Goal: Information Seeking & Learning: Learn about a topic

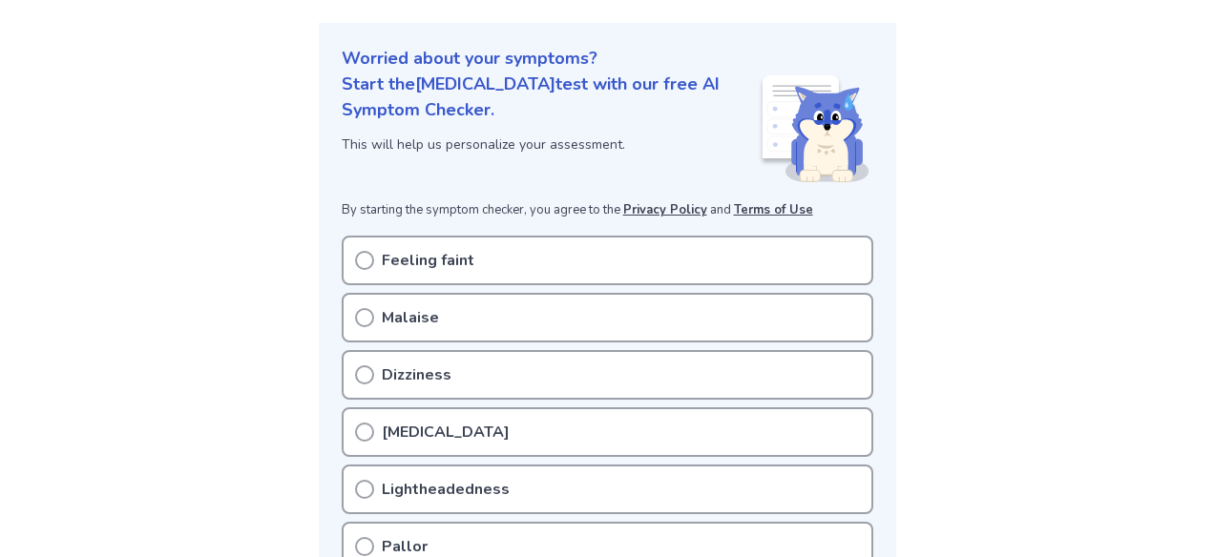
scroll to position [204, 0]
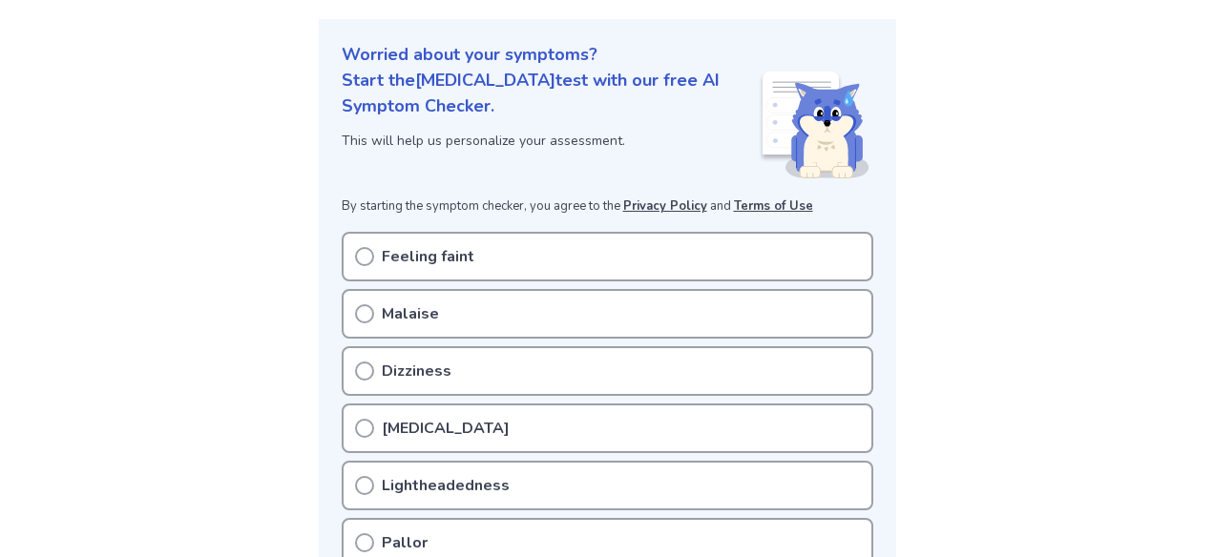
click at [660, 249] on div "Feeling faint" at bounding box center [608, 257] width 532 height 50
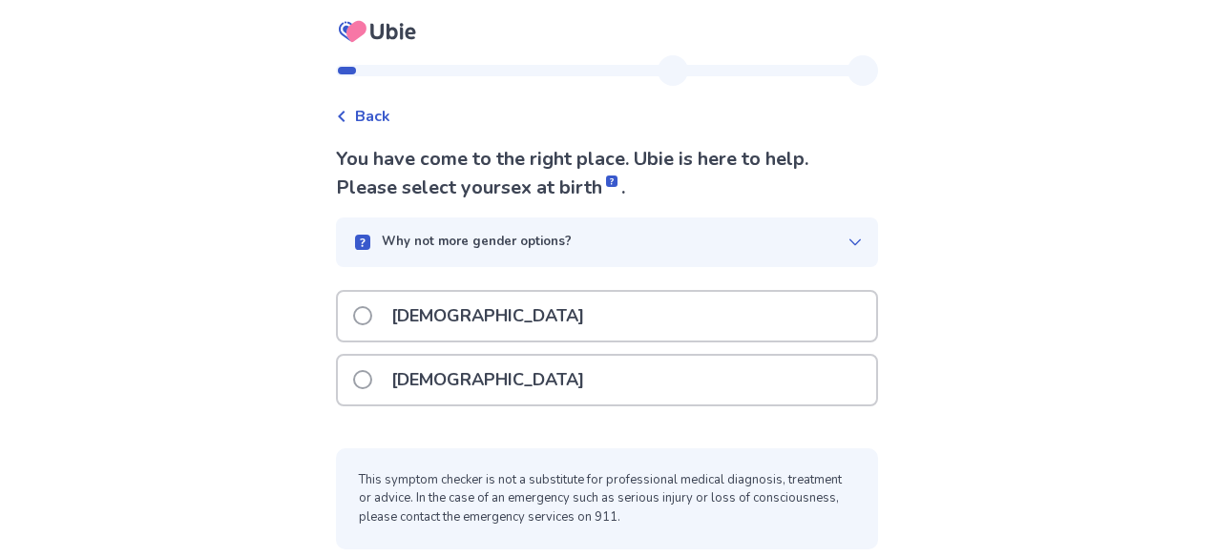
click at [396, 378] on p "[DEMOGRAPHIC_DATA]" at bounding box center [488, 380] width 216 height 49
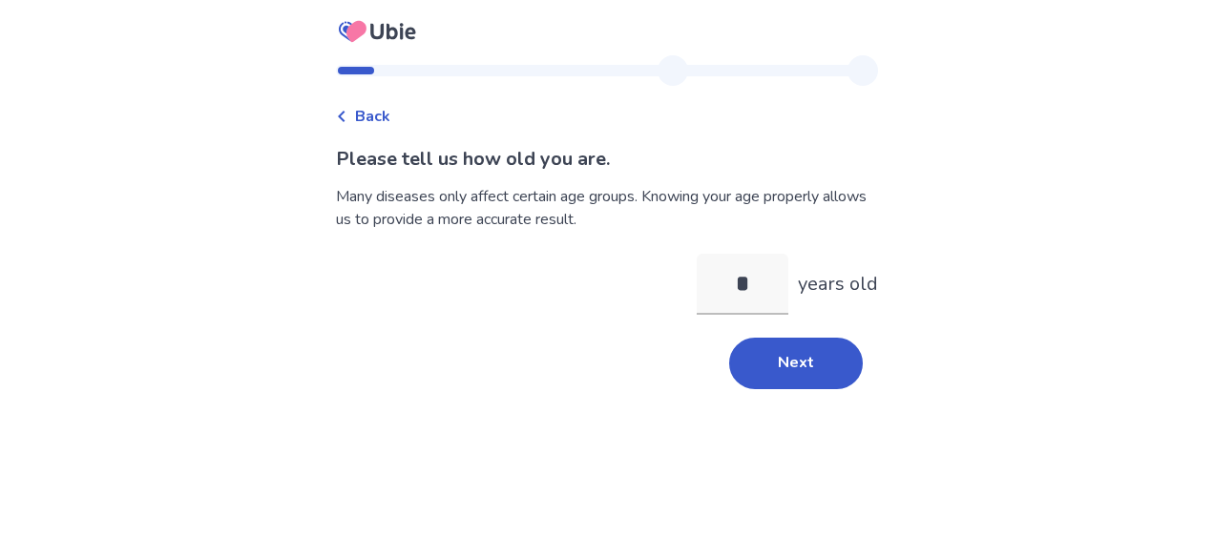
type input "**"
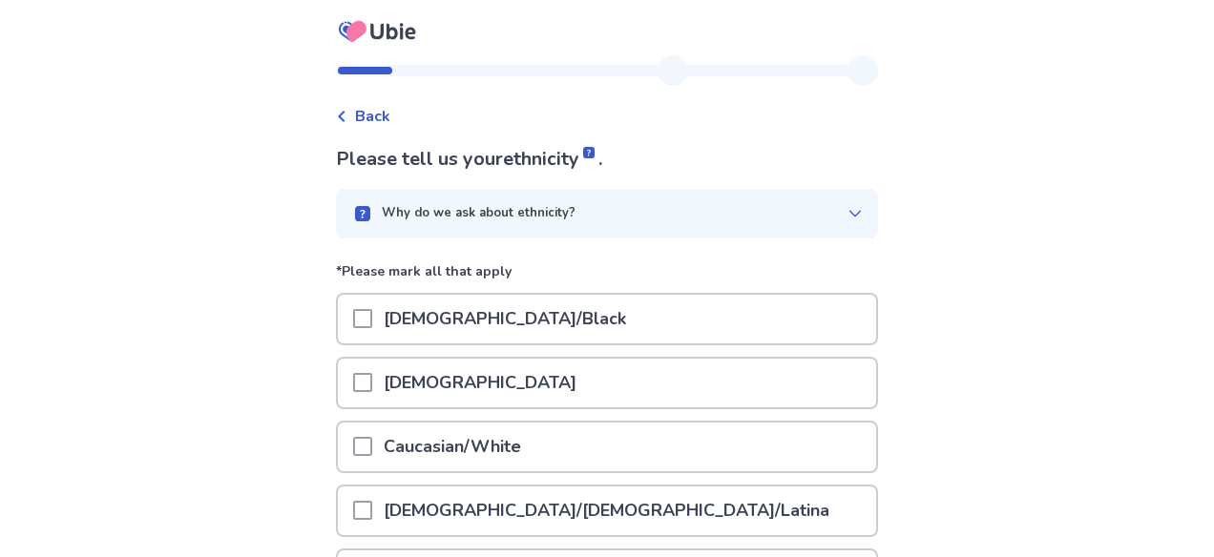
click at [617, 308] on div "[DEMOGRAPHIC_DATA]/Black" at bounding box center [607, 319] width 538 height 49
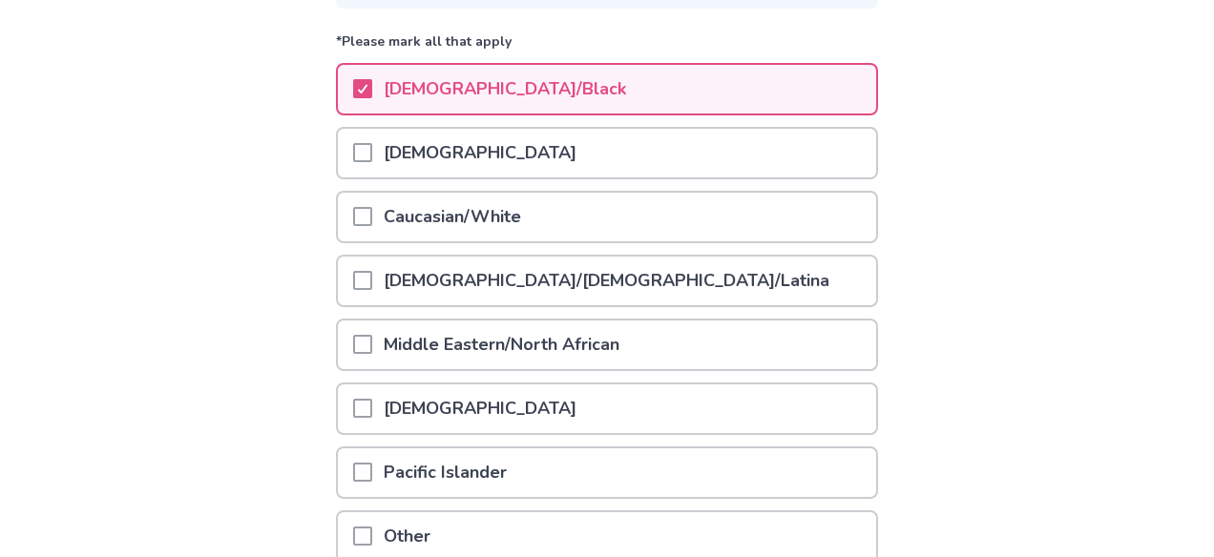
scroll to position [222, 0]
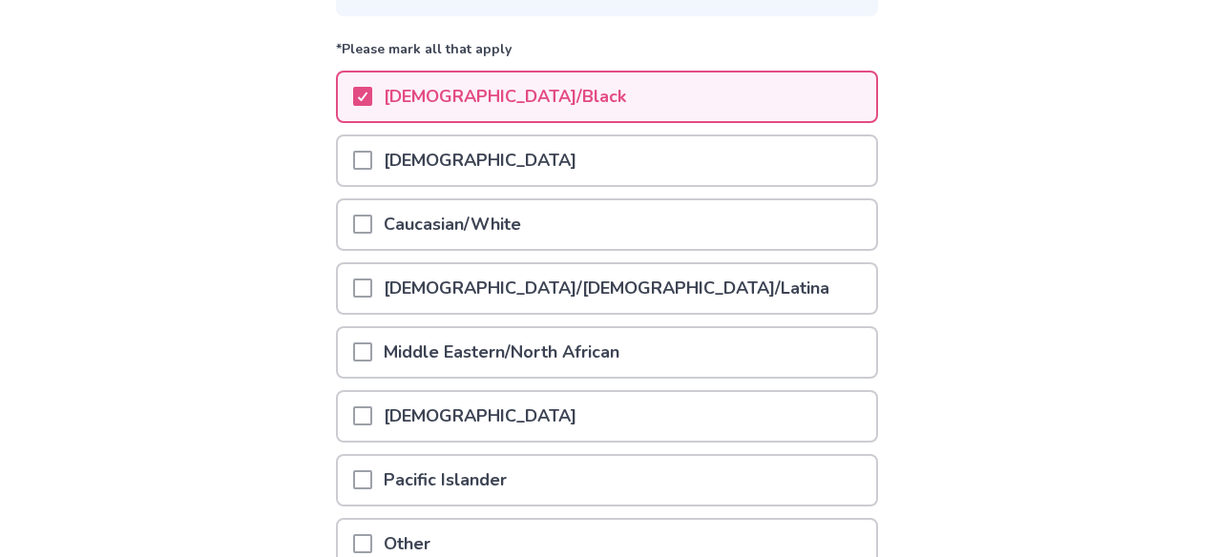
click at [515, 543] on div "Other" at bounding box center [607, 544] width 538 height 49
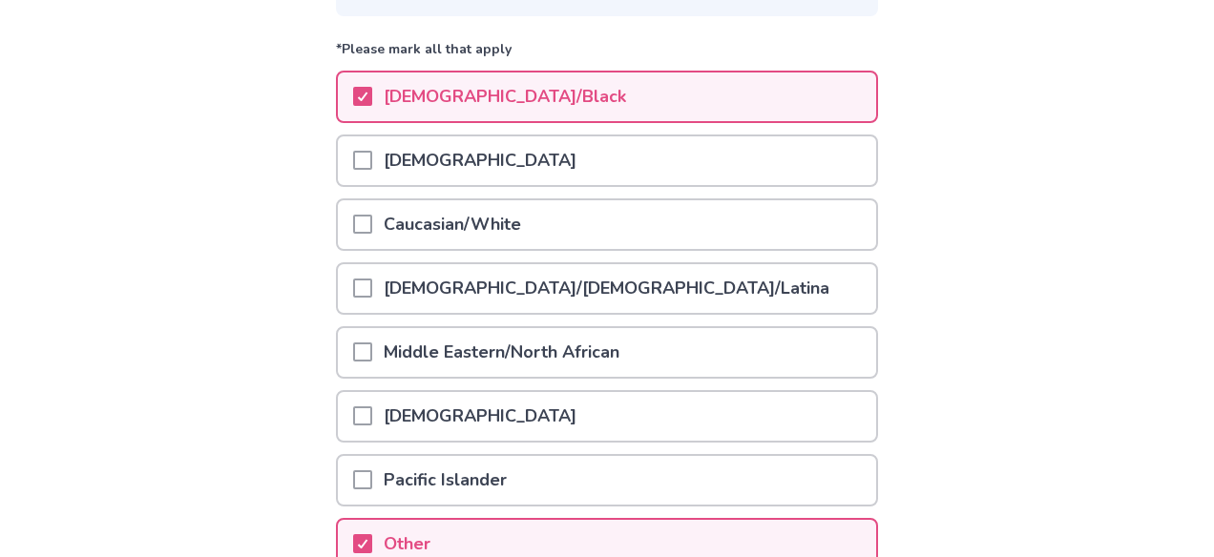
click at [579, 548] on div "Other" at bounding box center [607, 544] width 538 height 49
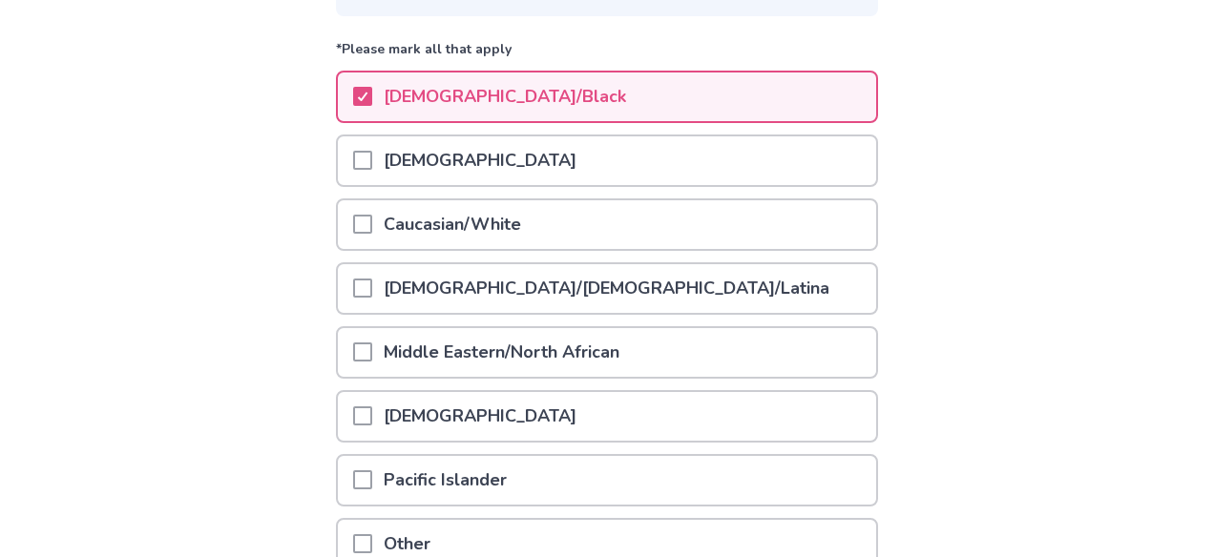
click at [600, 153] on div "[DEMOGRAPHIC_DATA]" at bounding box center [607, 160] width 538 height 49
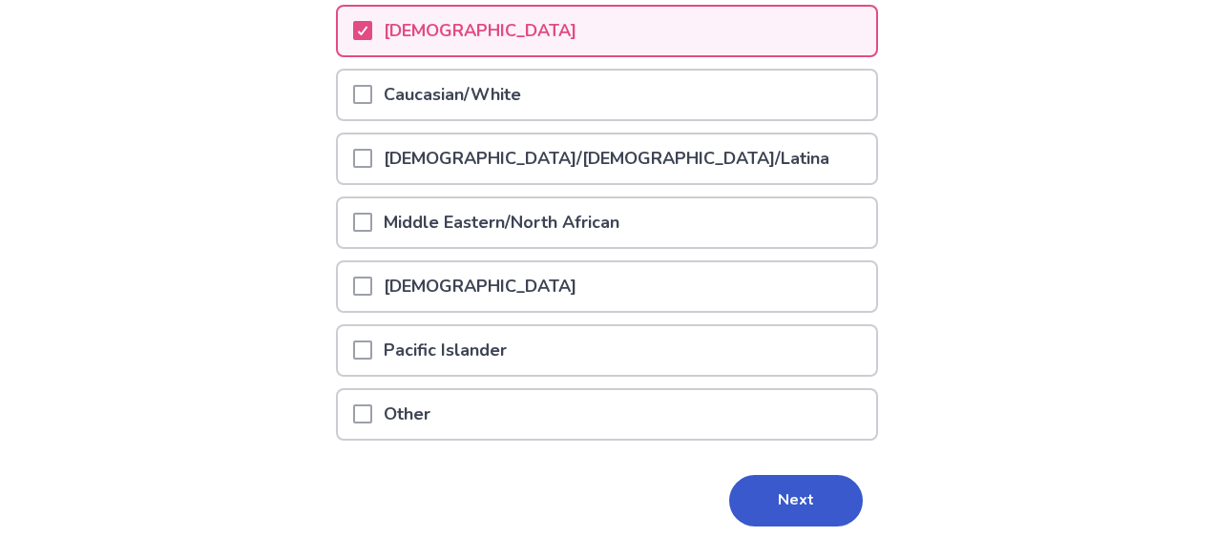
scroll to position [405, 0]
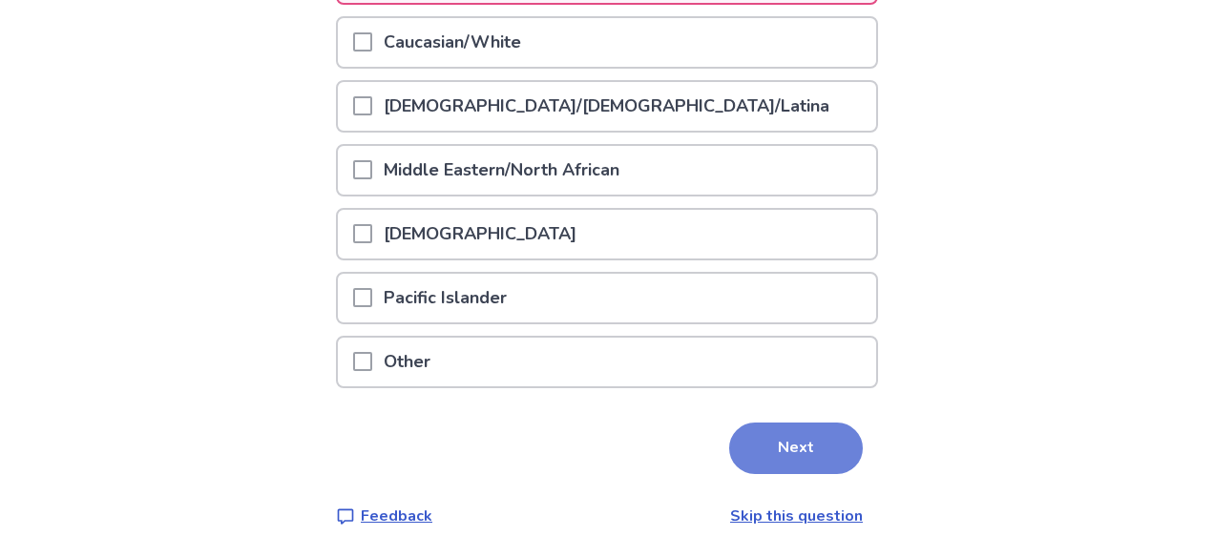
click at [810, 451] on button "Next" at bounding box center [796, 449] width 134 height 52
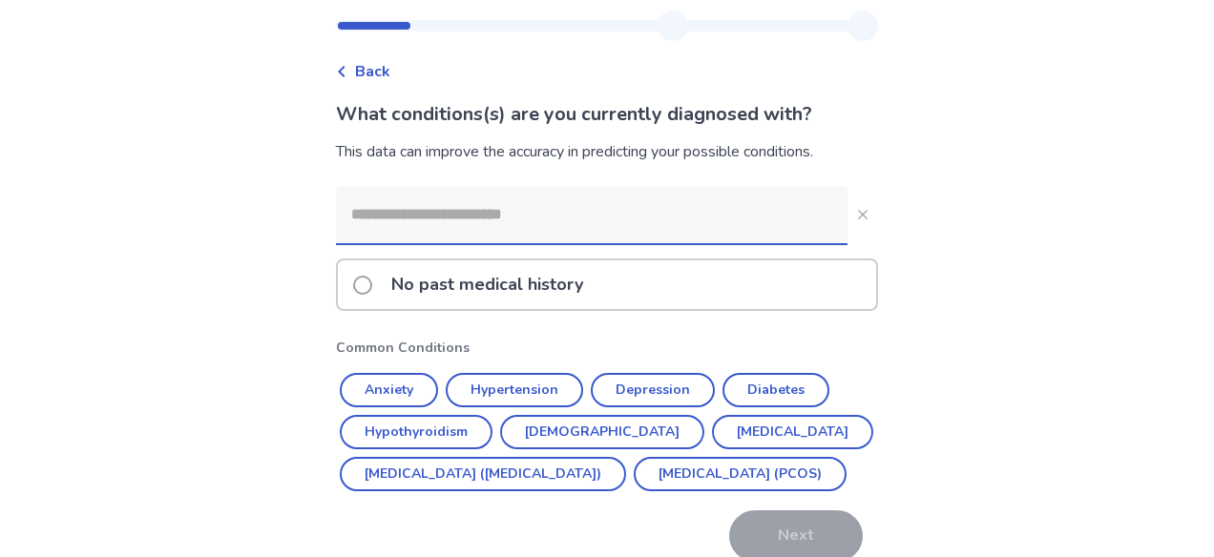
scroll to position [37, 0]
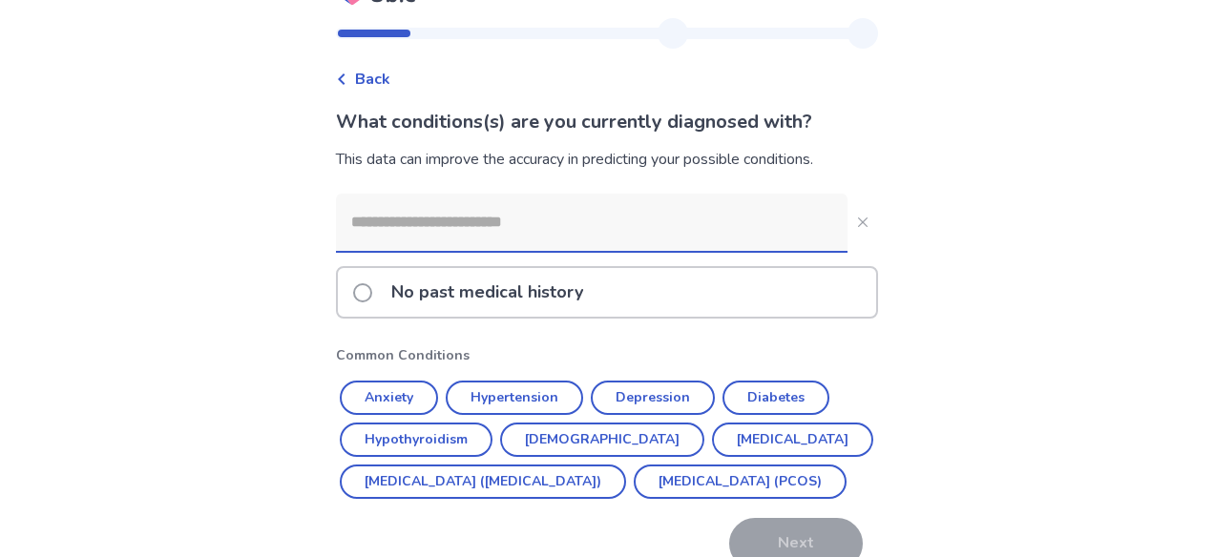
click at [428, 236] on input at bounding box center [592, 222] width 512 height 57
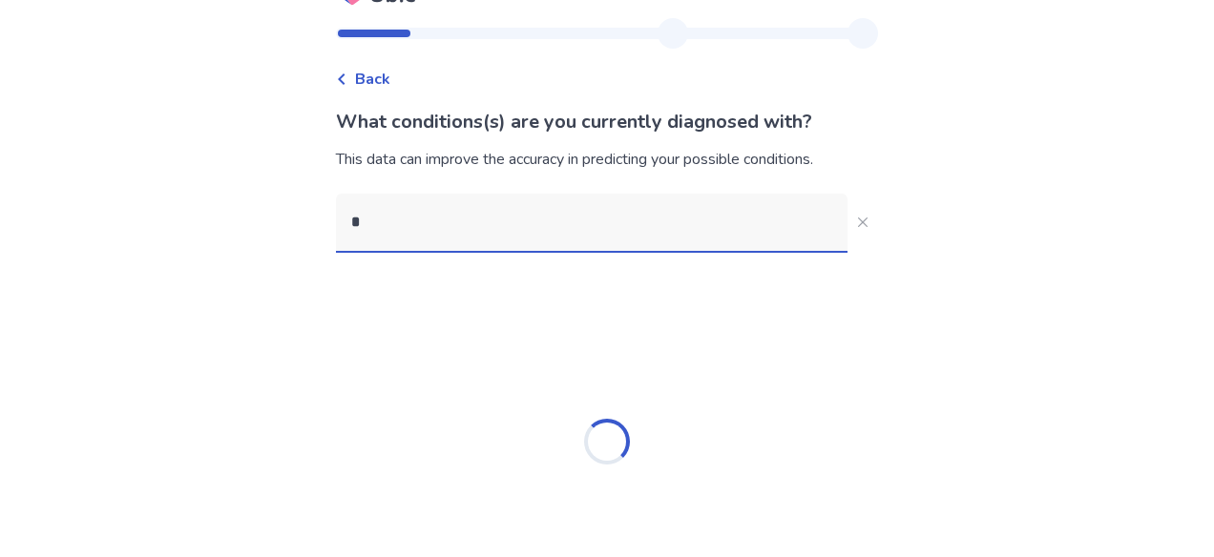
scroll to position [0, 0]
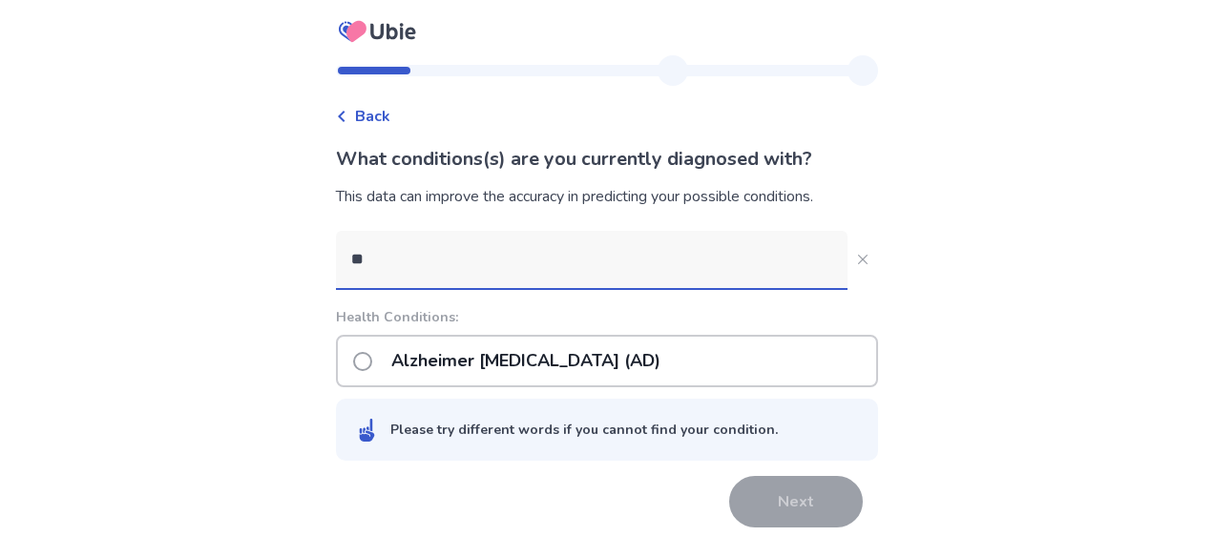
type input "***"
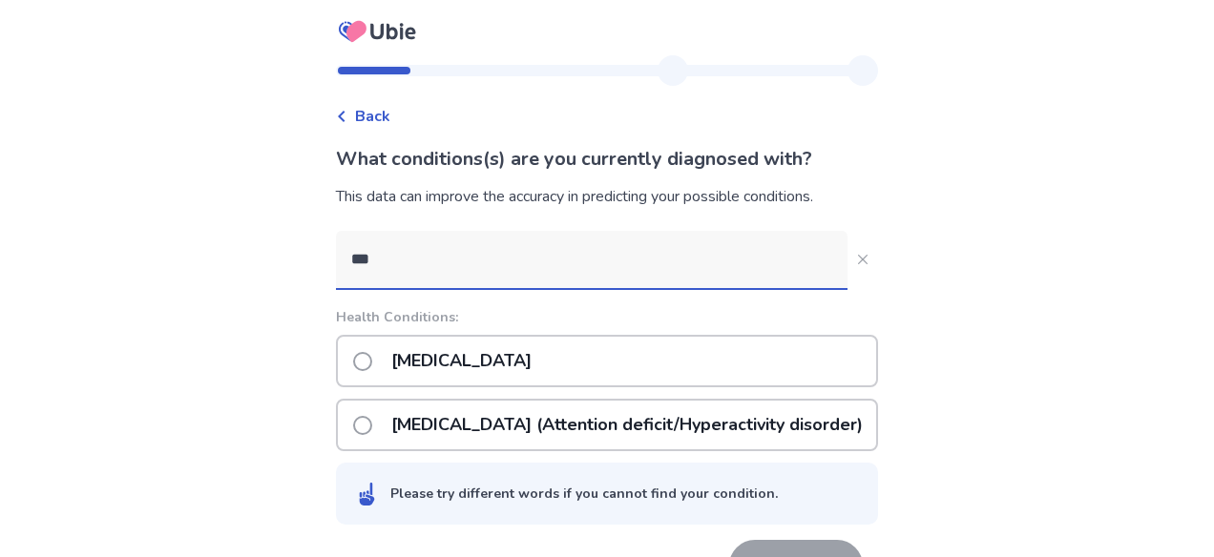
click at [560, 425] on p "ADHD (Attention deficit/Hyperactivity disorder)" at bounding box center [627, 425] width 494 height 49
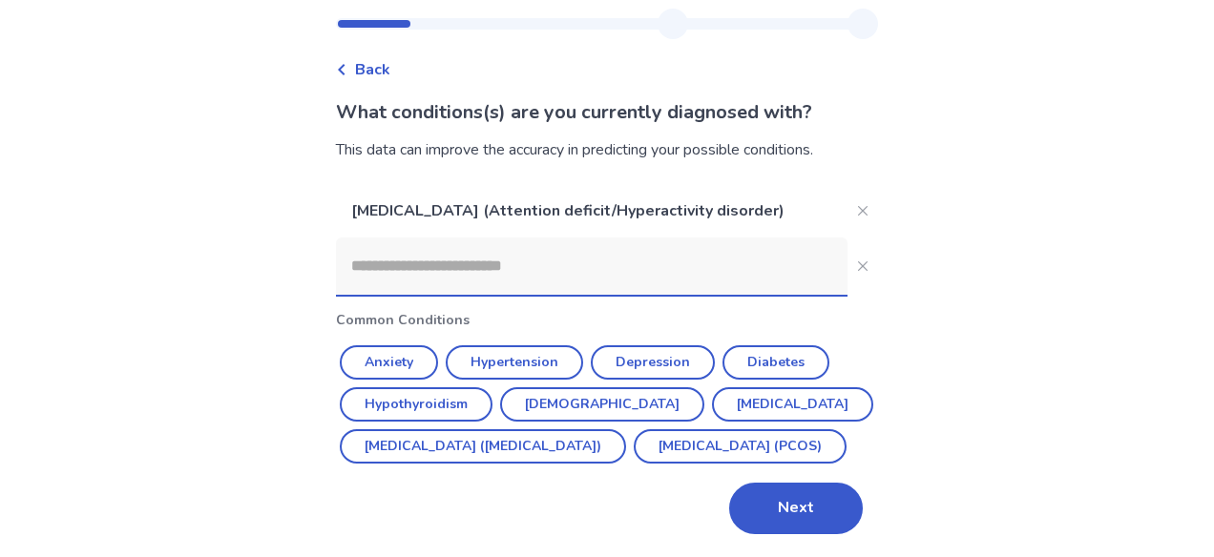
scroll to position [89, 0]
click at [780, 528] on button "Next" at bounding box center [796, 509] width 134 height 52
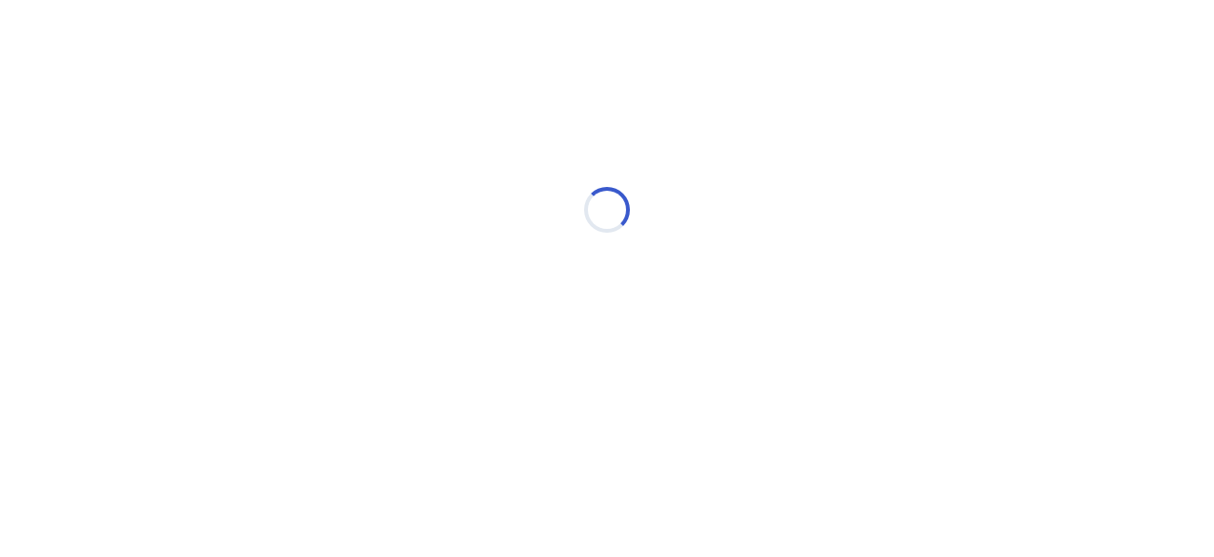
scroll to position [0, 0]
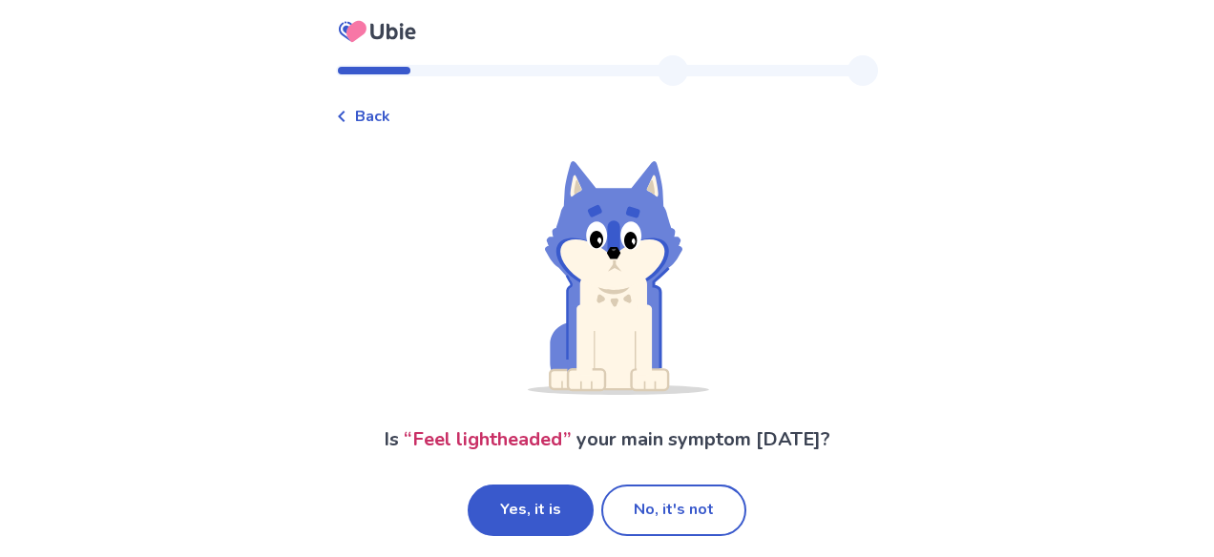
scroll to position [10, 0]
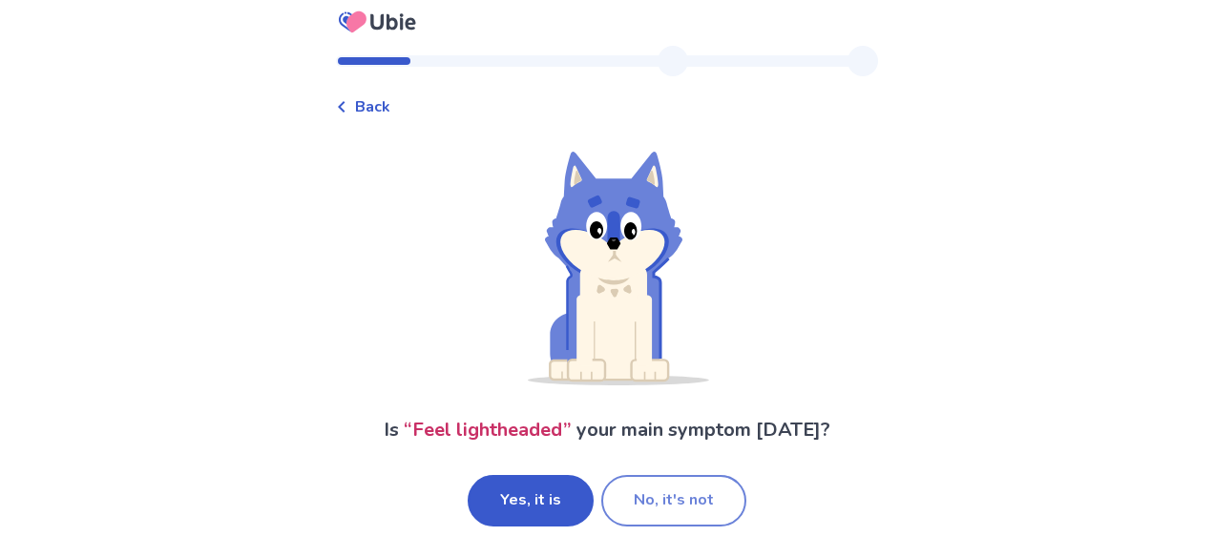
click at [634, 509] on button "No, it's not" at bounding box center [673, 501] width 145 height 52
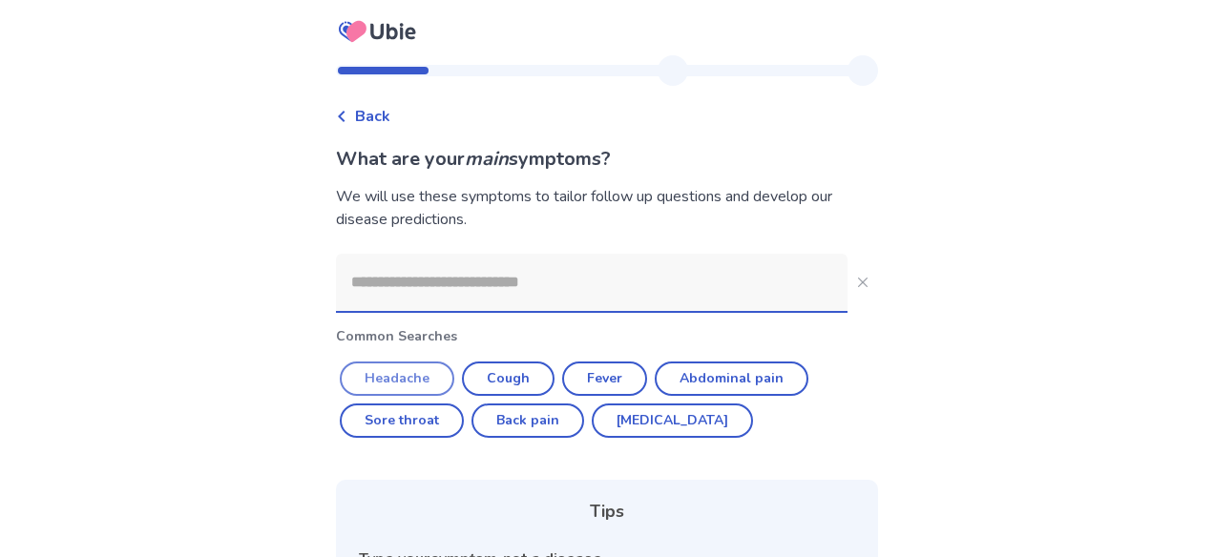
click at [444, 377] on button "Headache" at bounding box center [397, 379] width 115 height 34
type input "********"
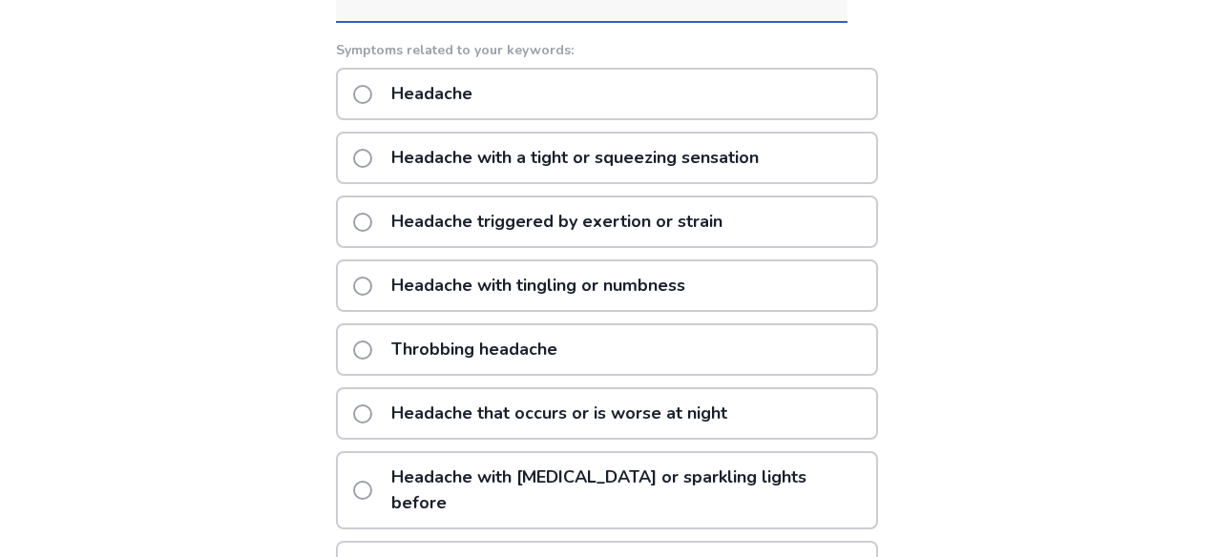
scroll to position [287, 0]
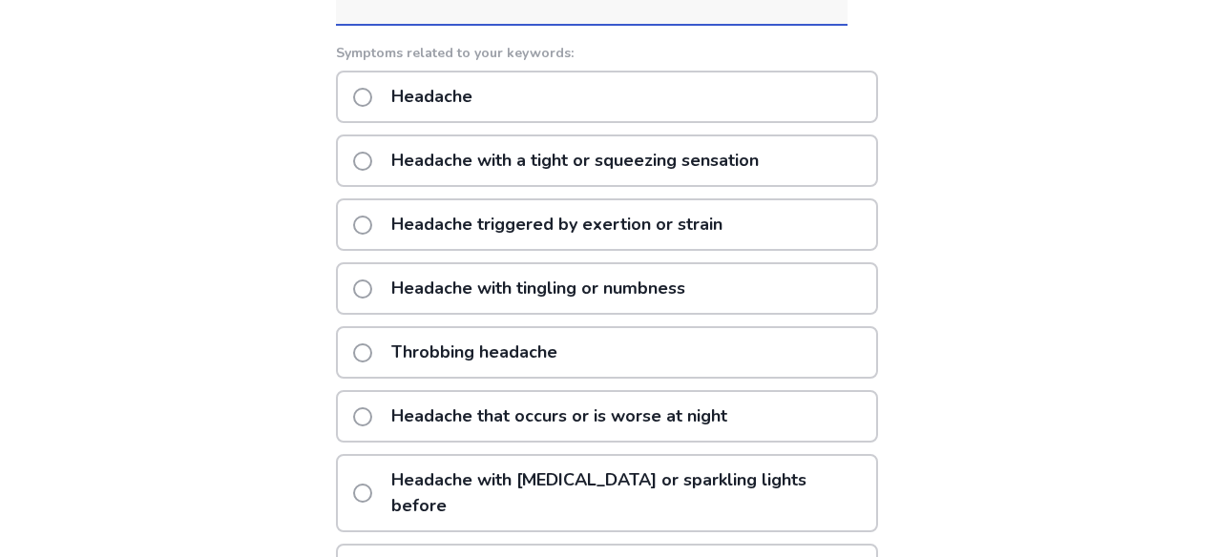
click at [580, 345] on div "Throbbing headache" at bounding box center [607, 352] width 542 height 52
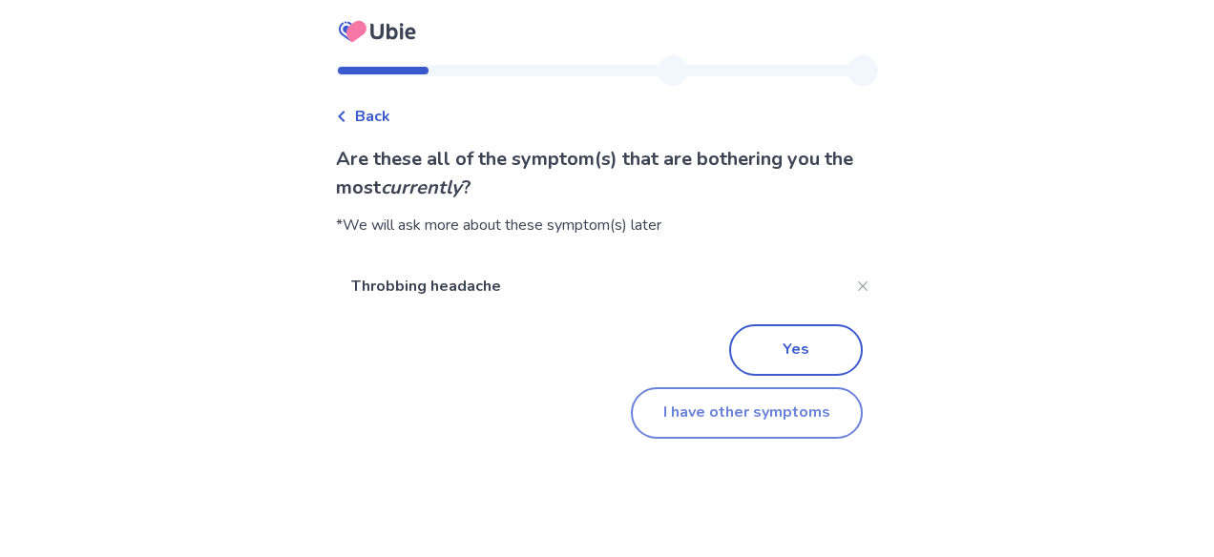
click at [697, 417] on button "I have other symptoms" at bounding box center [747, 413] width 232 height 52
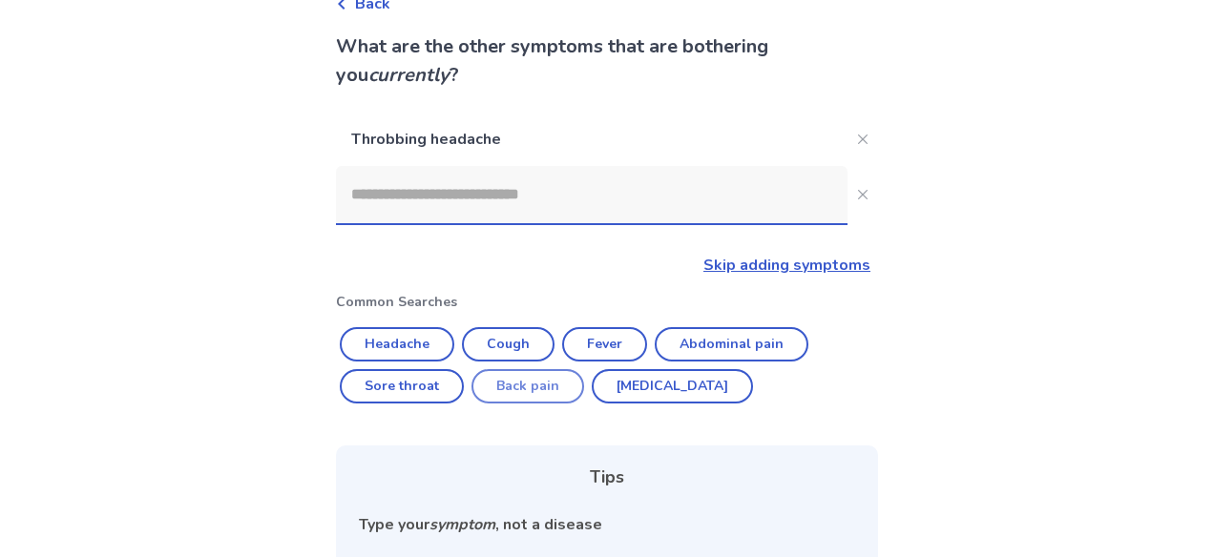
scroll to position [106, 0]
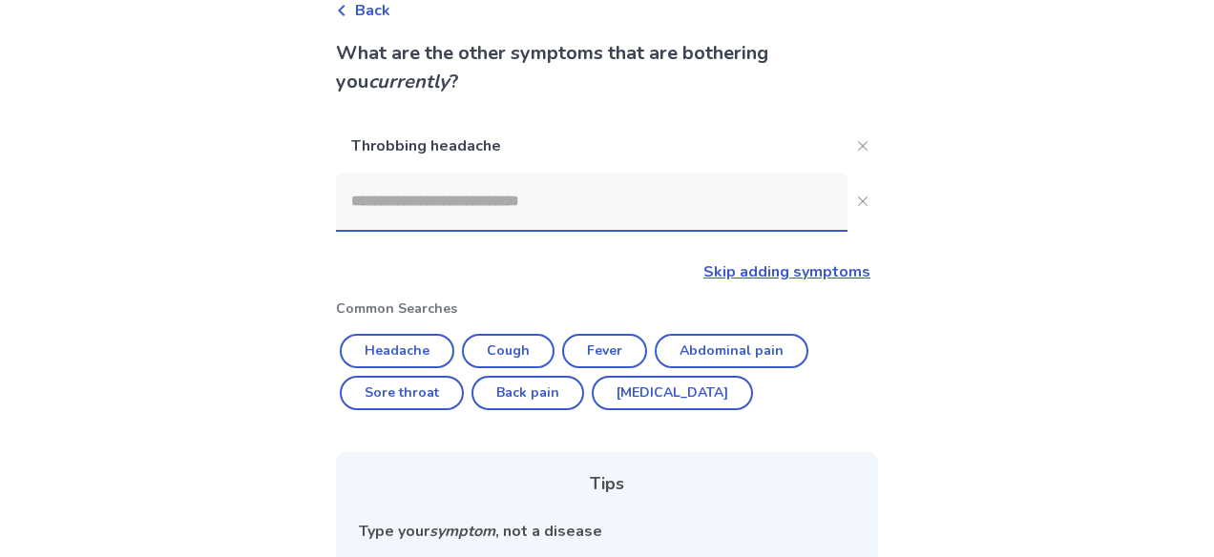
click at [552, 204] on input at bounding box center [592, 201] width 512 height 57
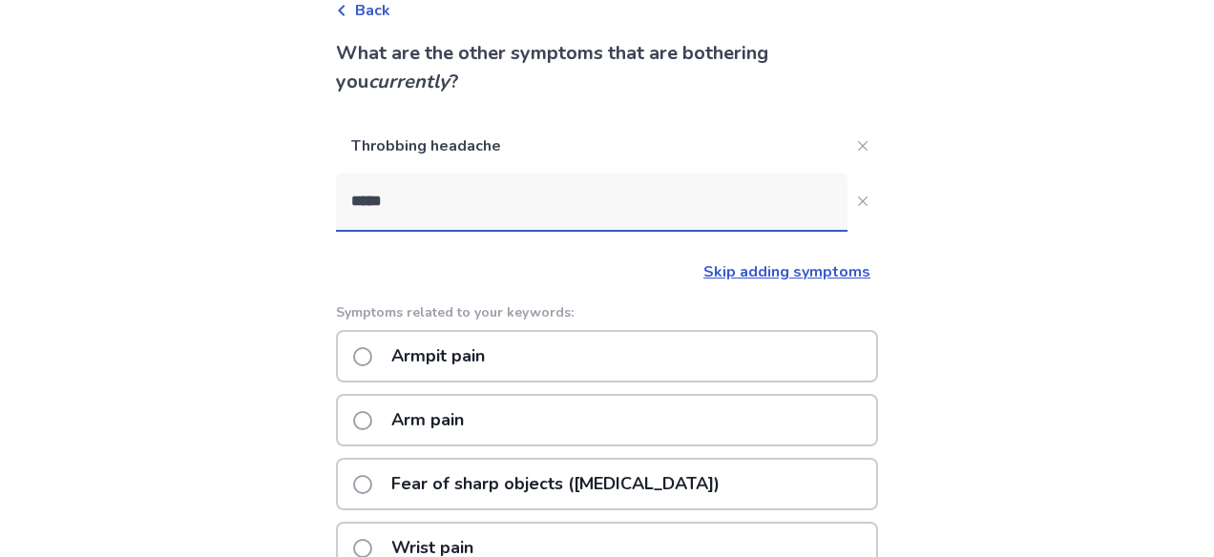
type input "*****"
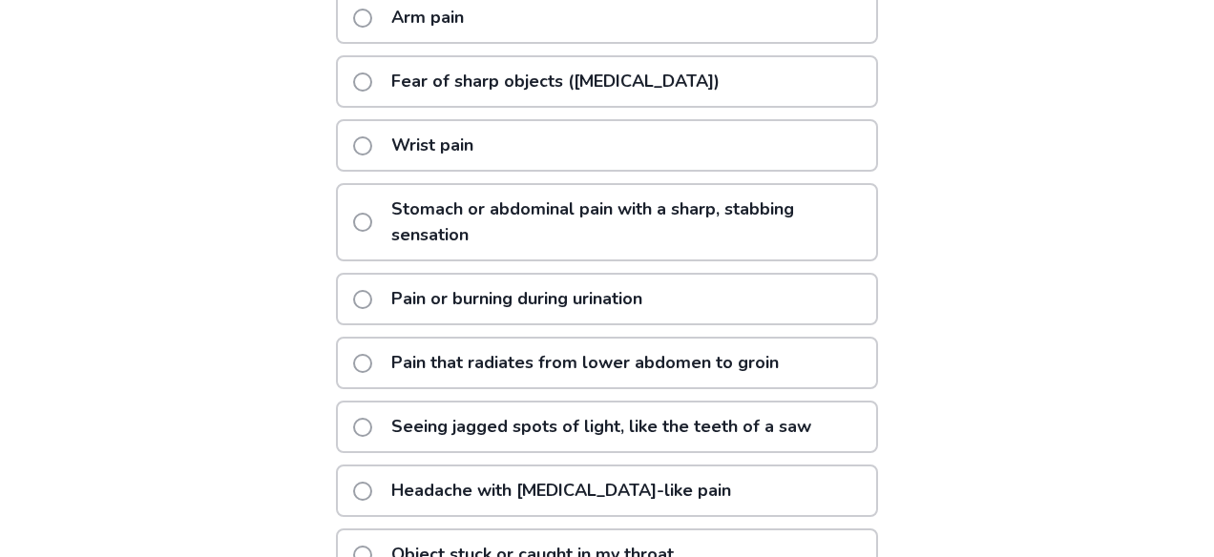
scroll to position [497, 0]
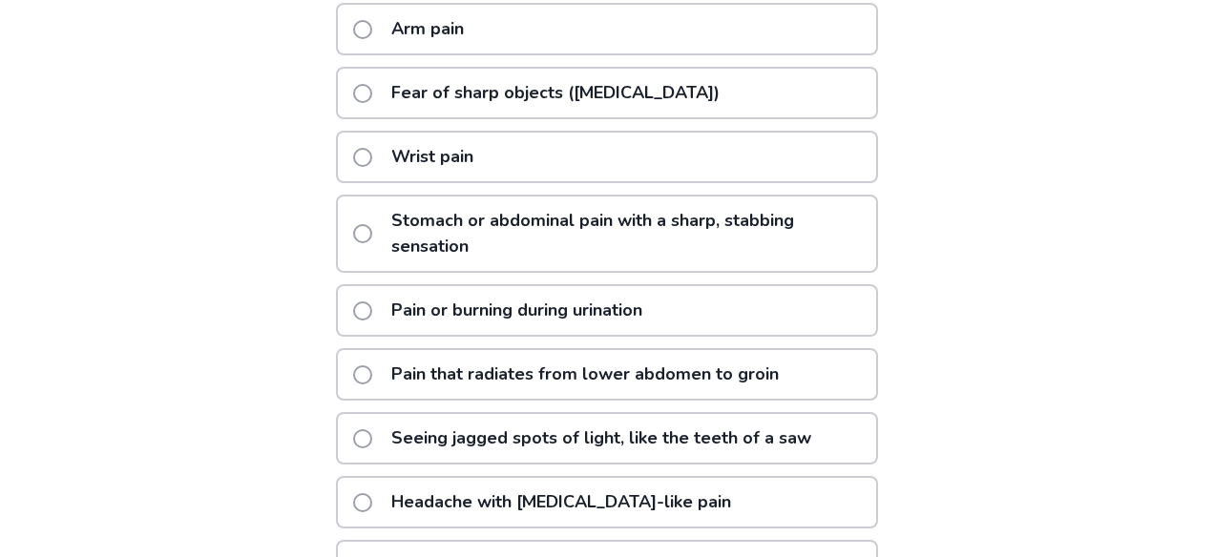
click at [805, 248] on p "Stomach or abdominal pain with a sharp, stabbing sensation" at bounding box center [628, 234] width 496 height 74
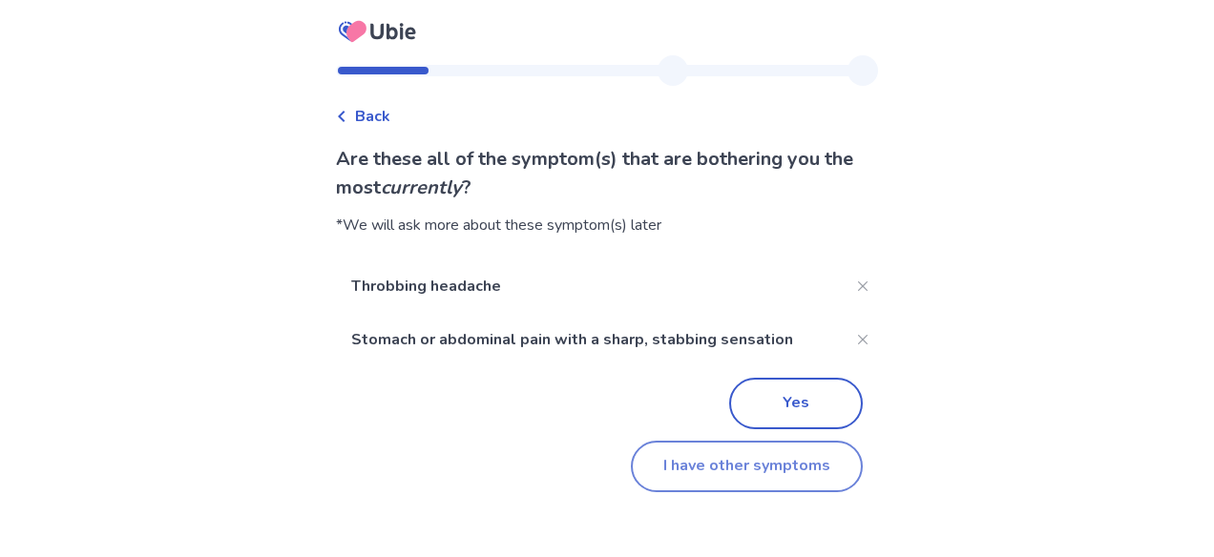
click at [733, 468] on button "I have other symptoms" at bounding box center [747, 467] width 232 height 52
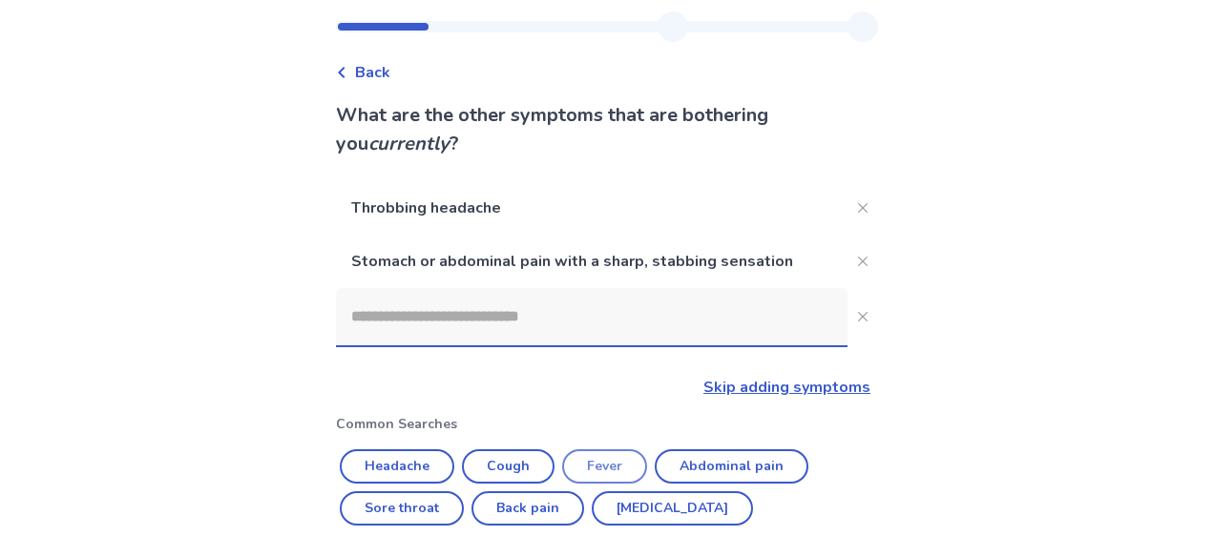
scroll to position [28, 0]
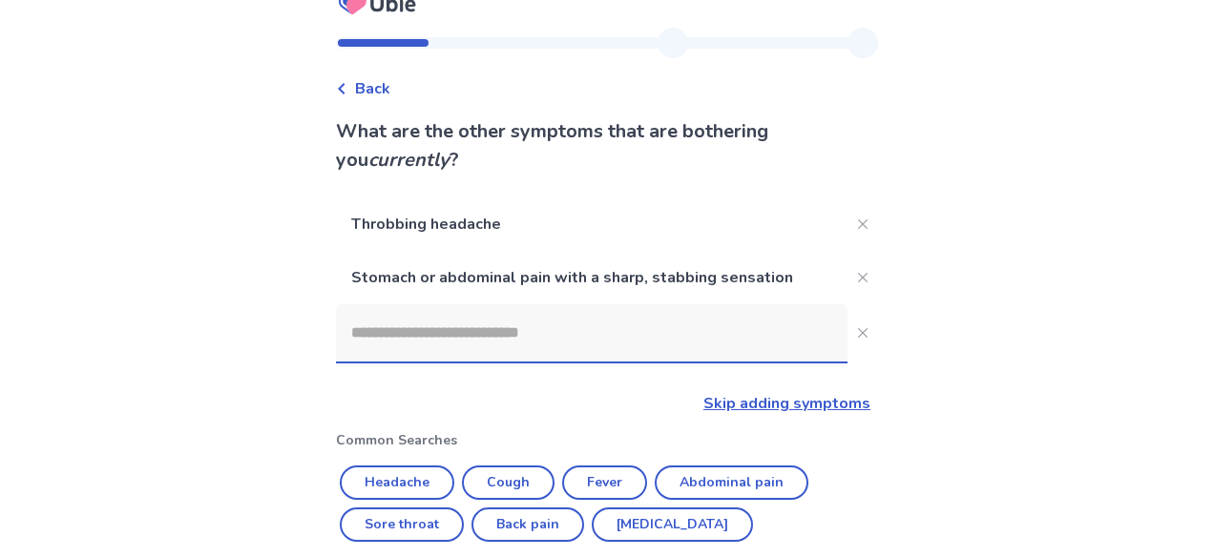
click at [537, 332] on input at bounding box center [592, 332] width 512 height 57
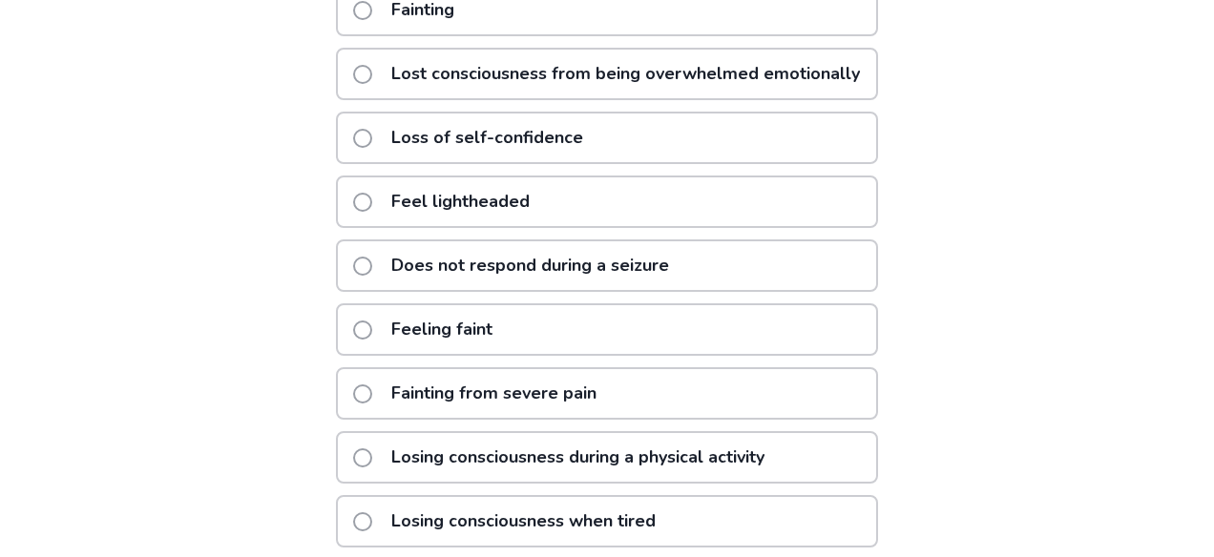
scroll to position [584, 0]
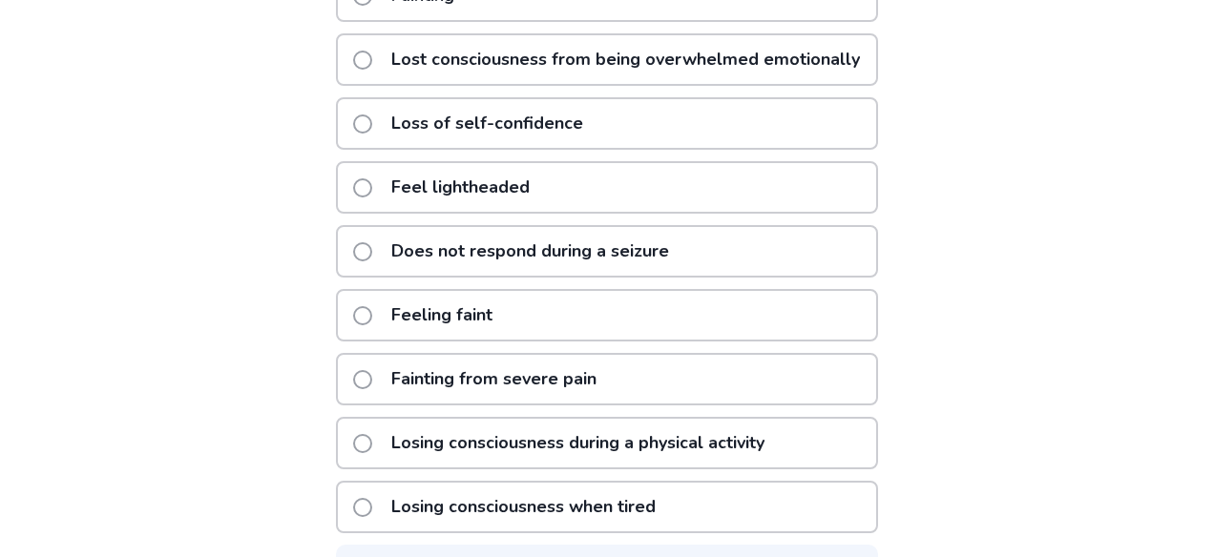
type input "***"
click at [642, 212] on div "Feel lightheaded" at bounding box center [607, 187] width 542 height 52
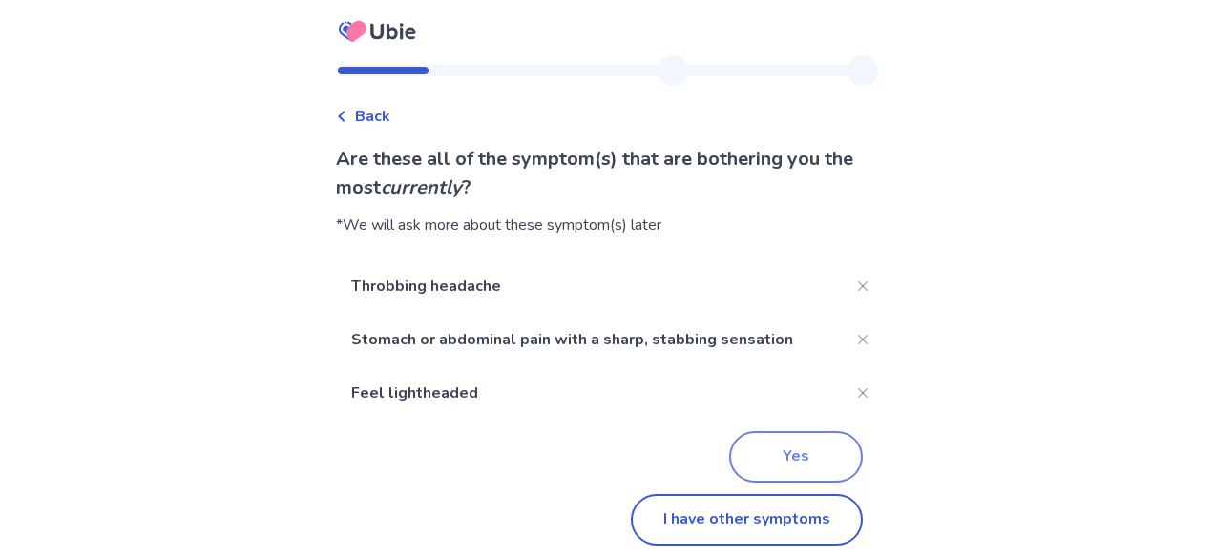
click at [784, 461] on button "Yes" at bounding box center [796, 457] width 134 height 52
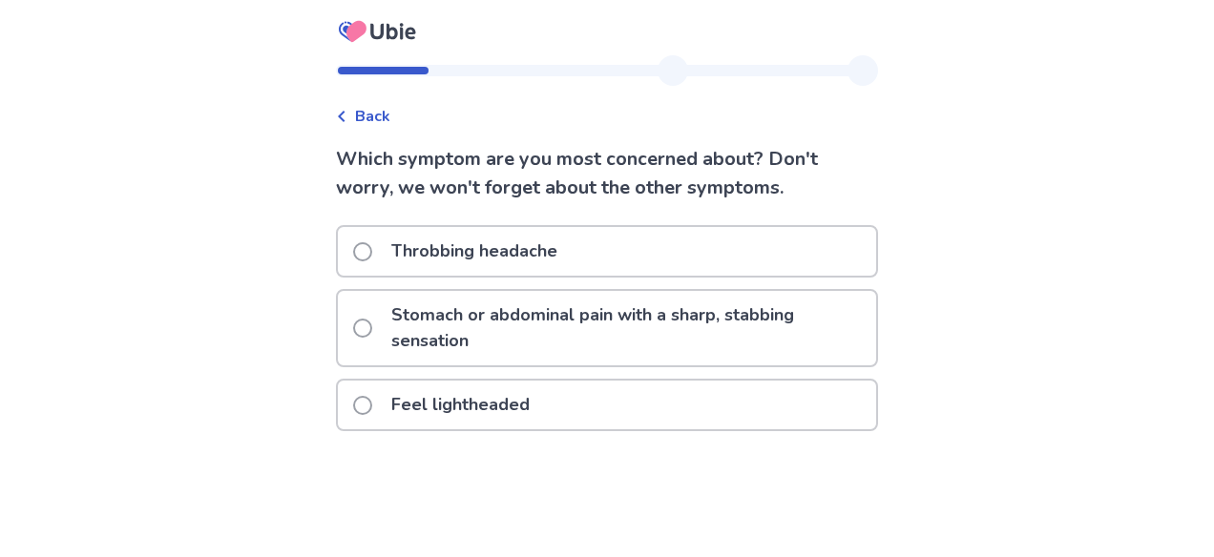
click at [549, 394] on div "Feel lightheaded" at bounding box center [607, 405] width 538 height 49
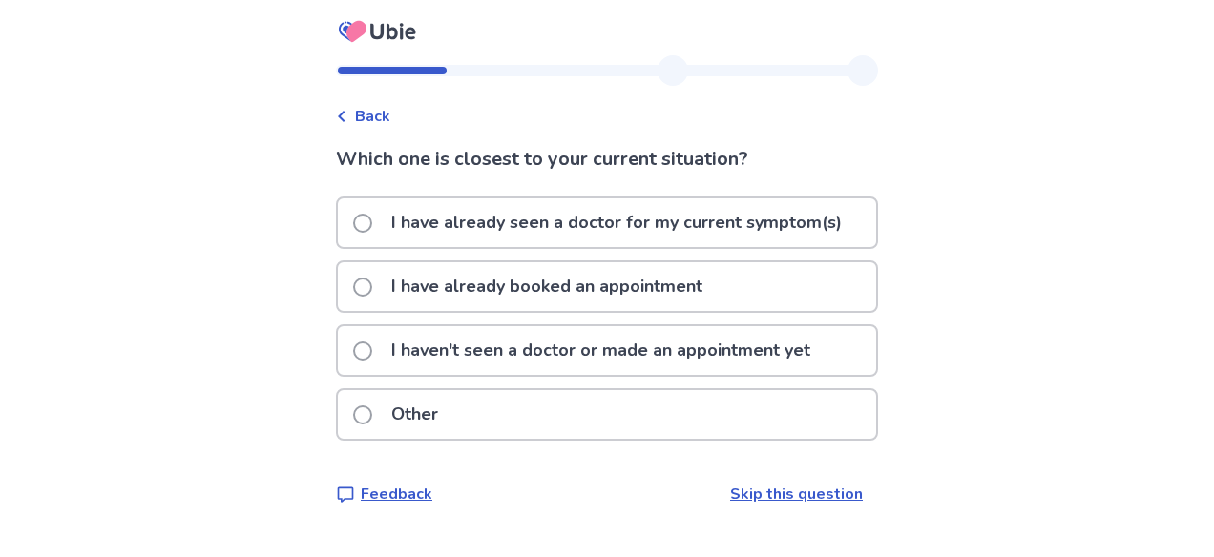
click at [530, 425] on div "Other" at bounding box center [607, 414] width 538 height 49
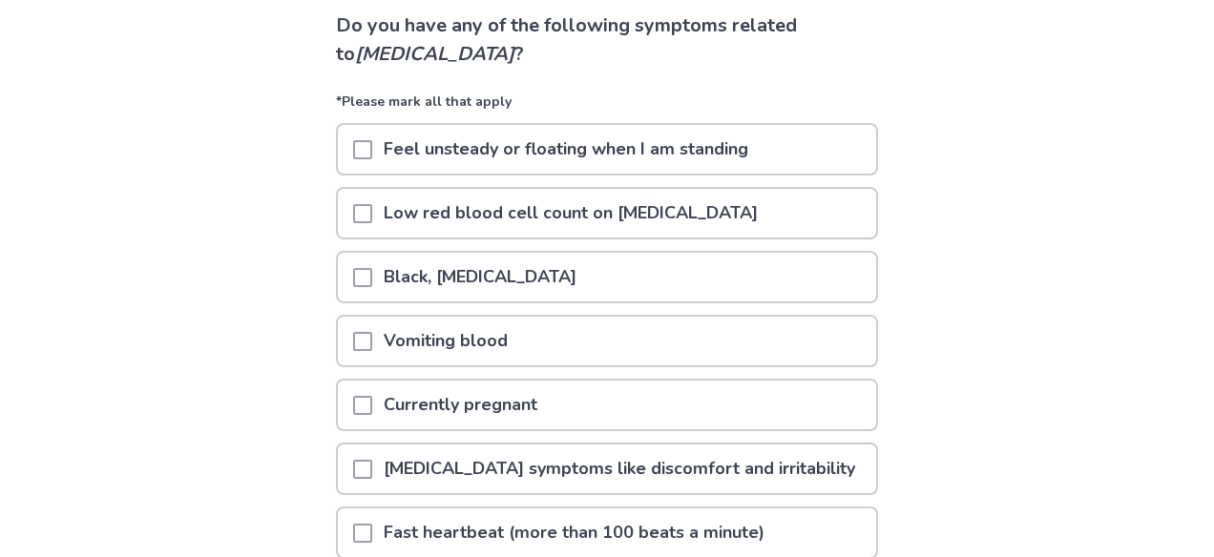
scroll to position [136, 0]
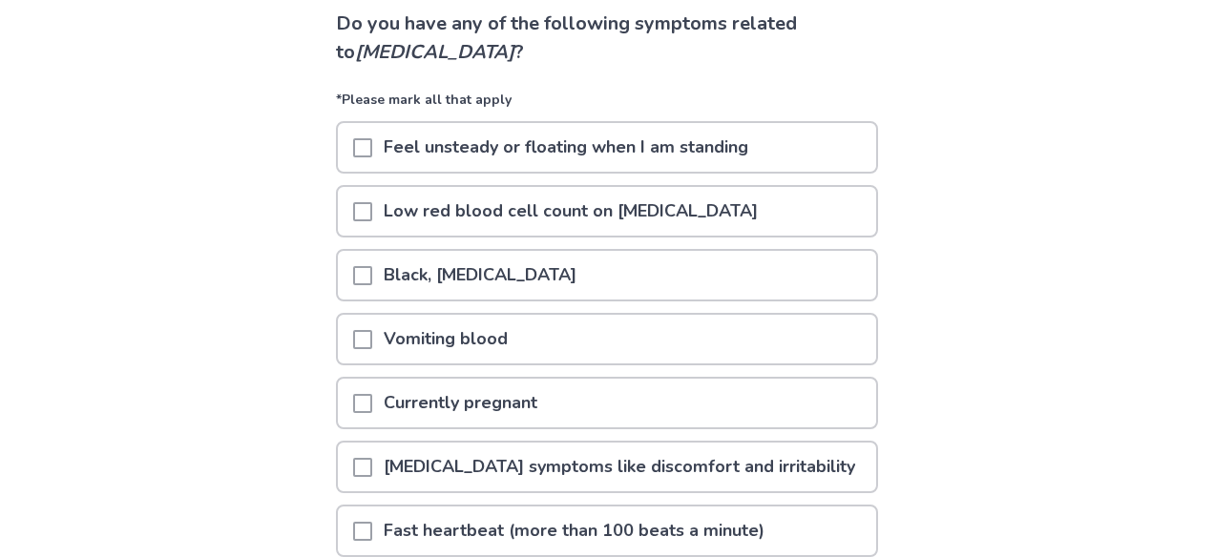
click at [721, 153] on p "Feel unsteady or floating when I am standing" at bounding box center [565, 147] width 387 height 49
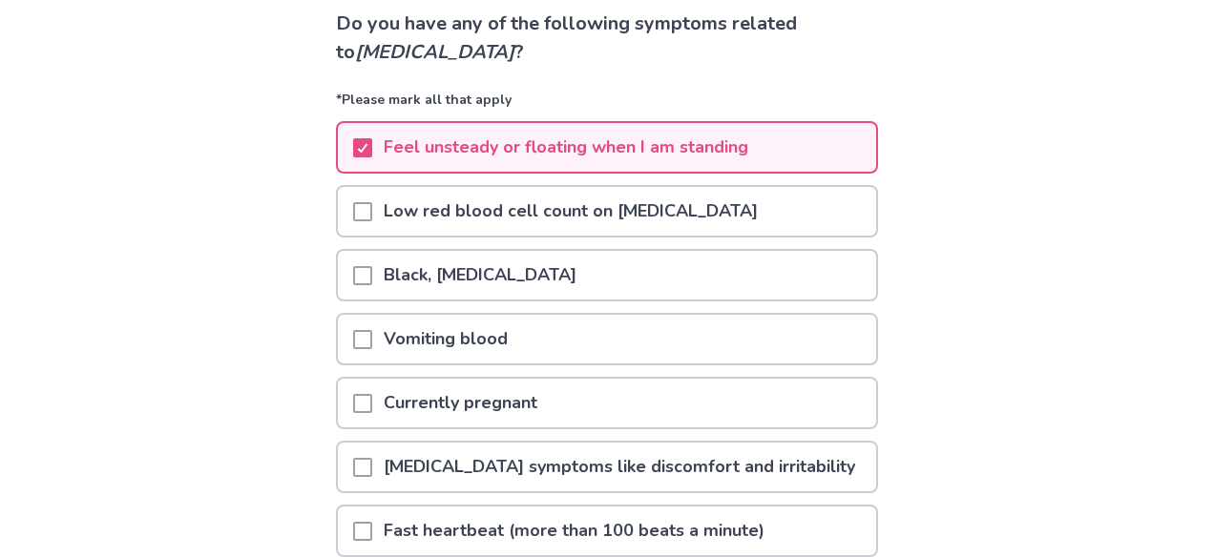
click at [745, 208] on div "Low red blood cell count on [MEDICAL_DATA]" at bounding box center [607, 211] width 538 height 49
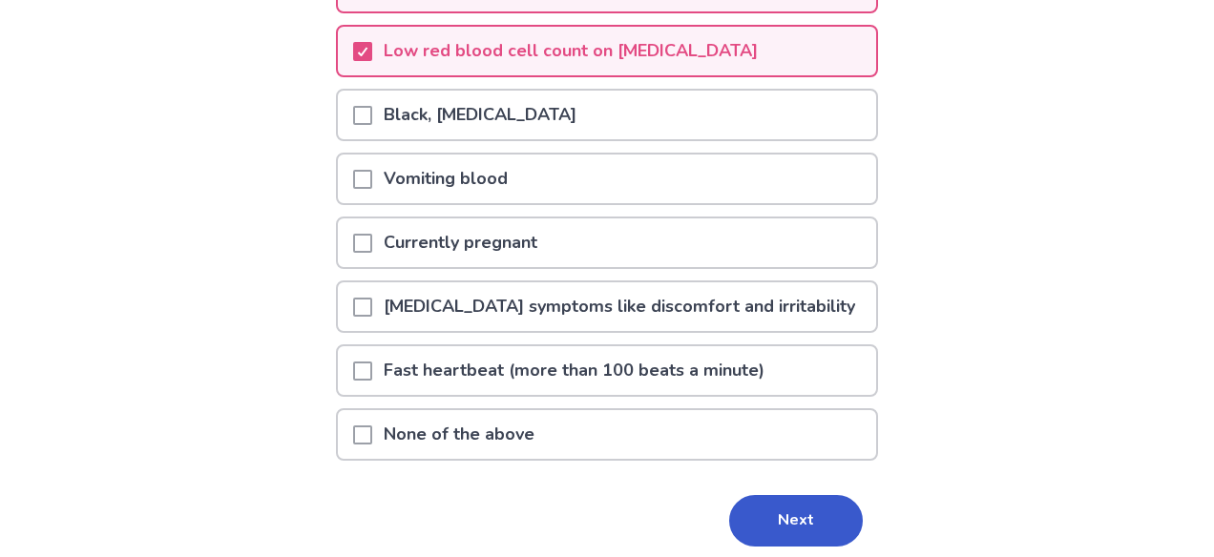
scroll to position [303, 0]
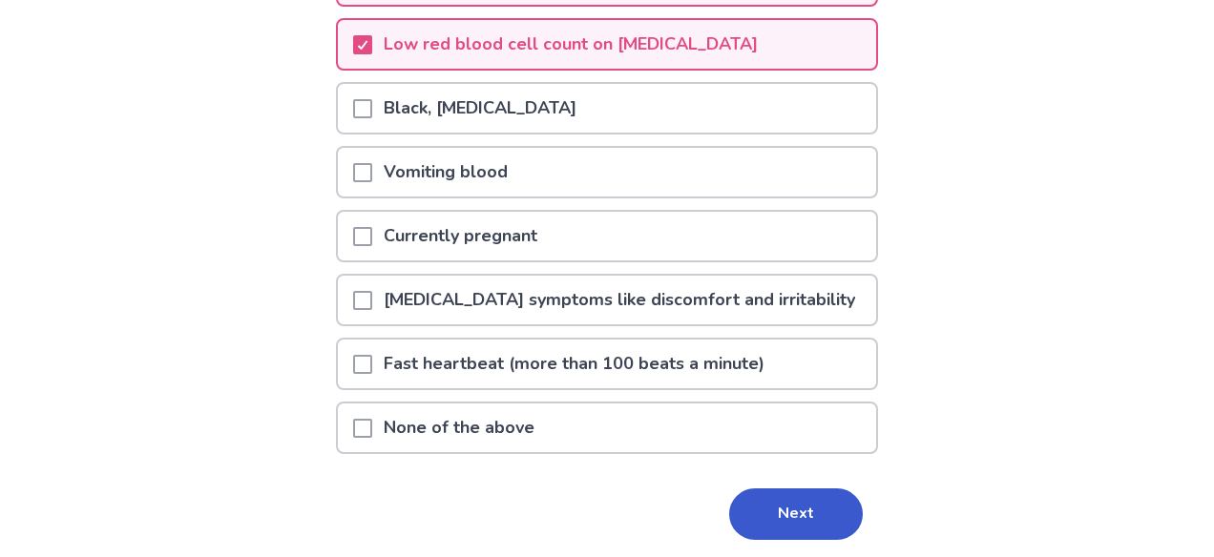
click at [839, 310] on p "[MEDICAL_DATA] symptoms like discomfort and irritability" at bounding box center [619, 300] width 494 height 49
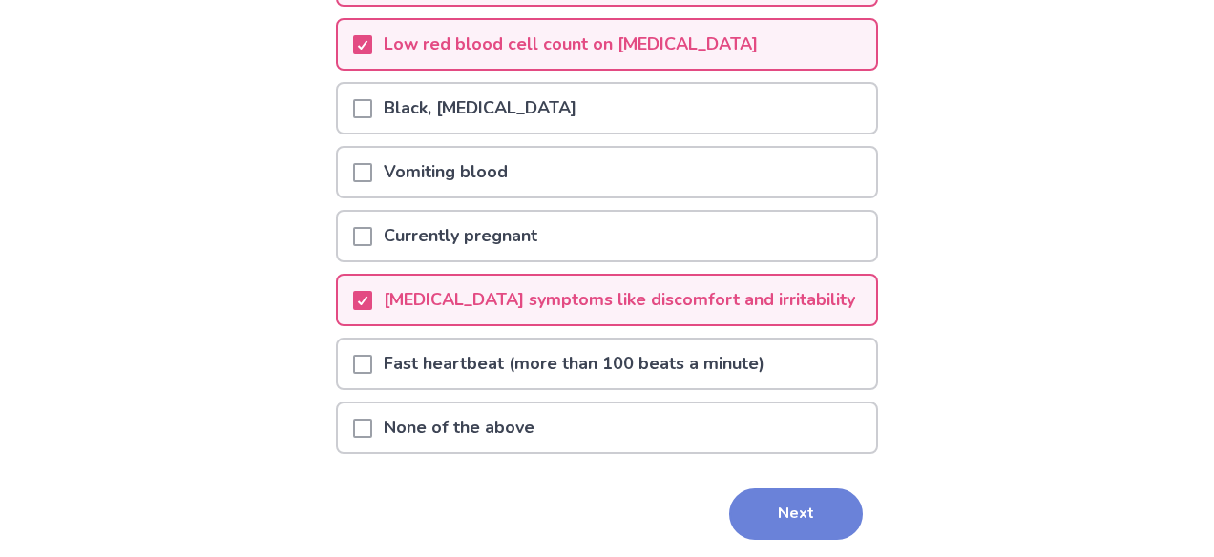
click at [774, 512] on button "Next" at bounding box center [796, 515] width 134 height 52
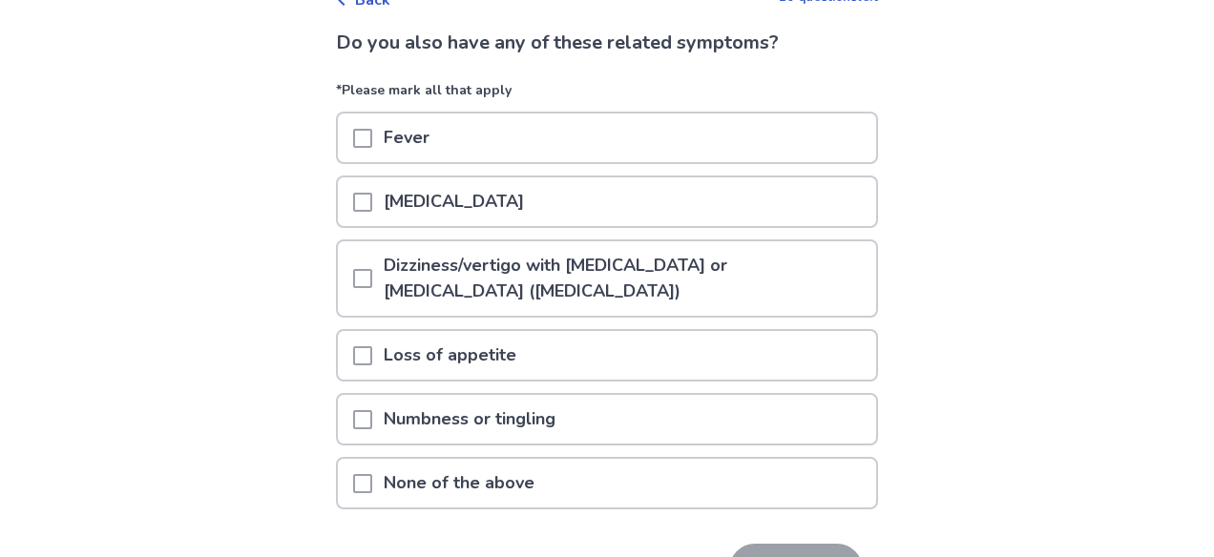
scroll to position [133, 0]
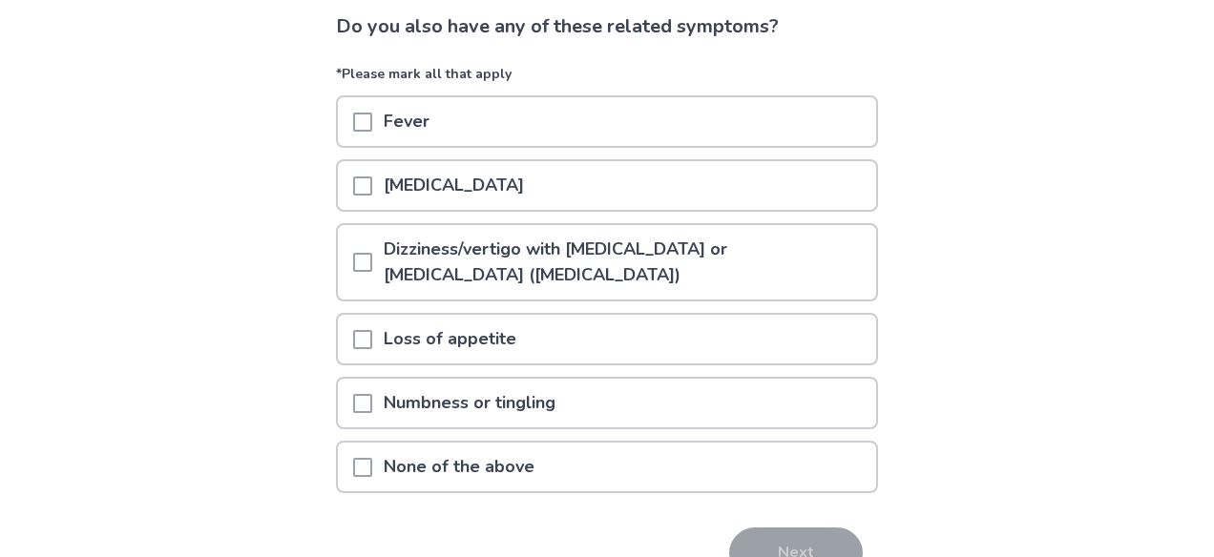
click at [824, 267] on p "Dizziness/vertigo with ringing in the ears or difficulty hearing (tinnitus)" at bounding box center [624, 262] width 504 height 74
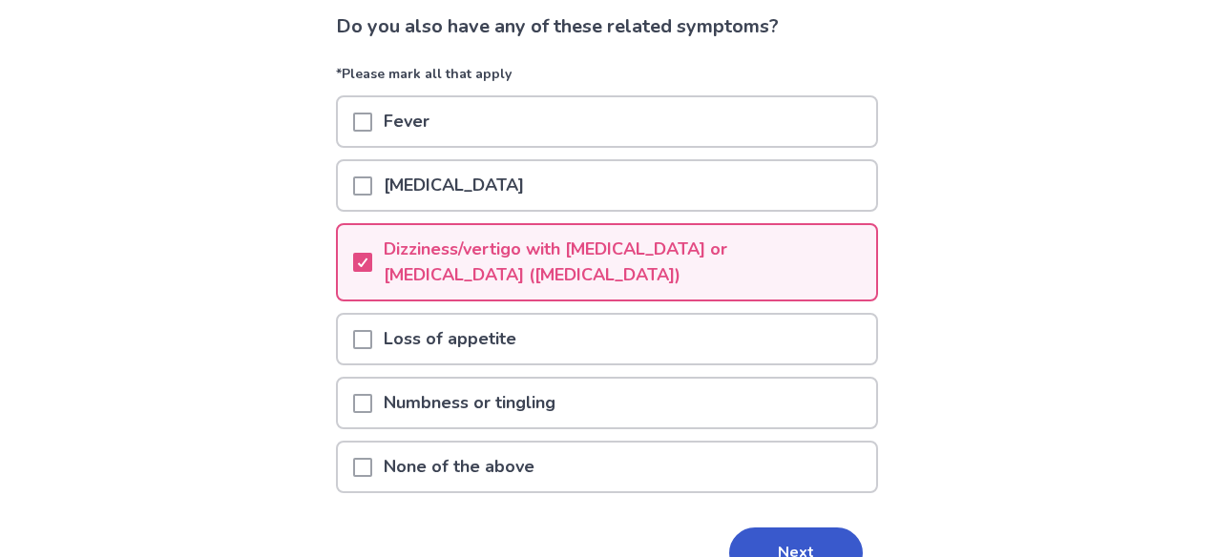
click at [662, 348] on div "Loss of appetite" at bounding box center [607, 339] width 538 height 49
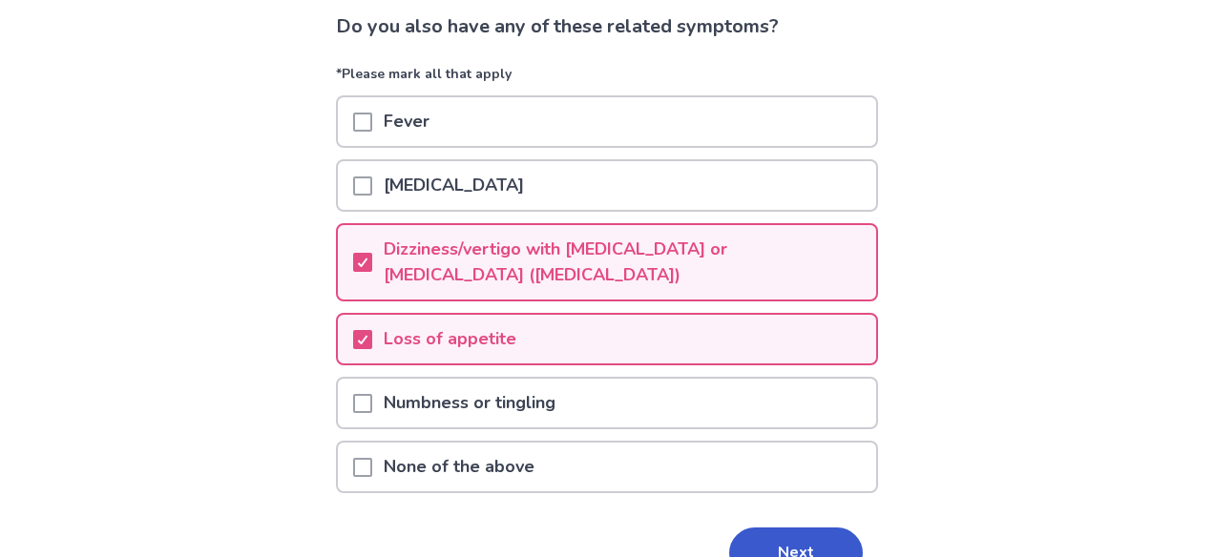
click at [734, 336] on div "Loss of appetite" at bounding box center [607, 339] width 538 height 49
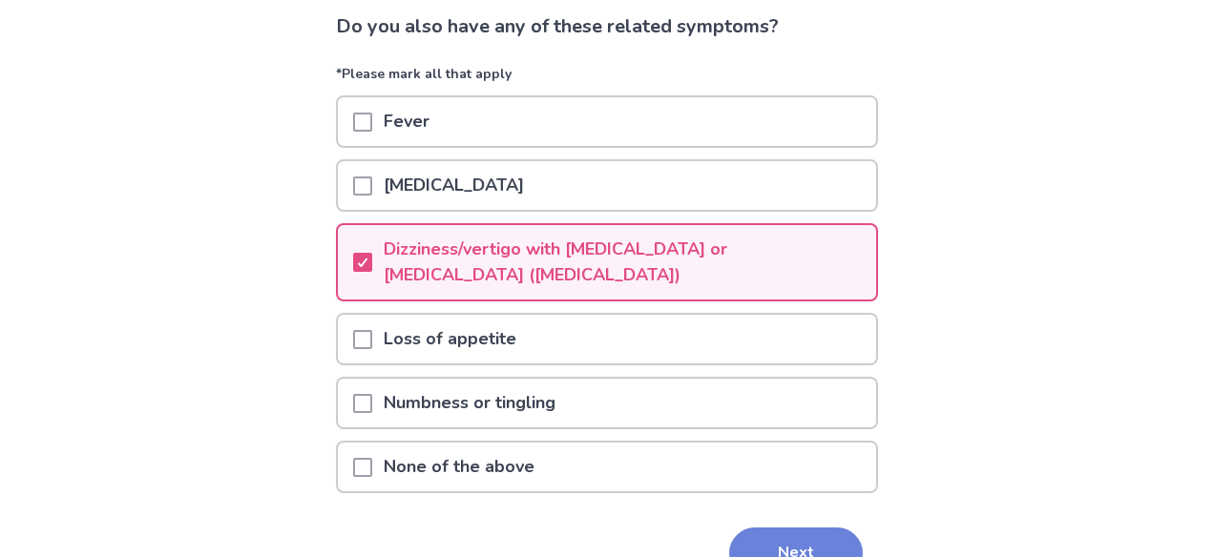
click at [776, 538] on button "Next" at bounding box center [796, 554] width 134 height 52
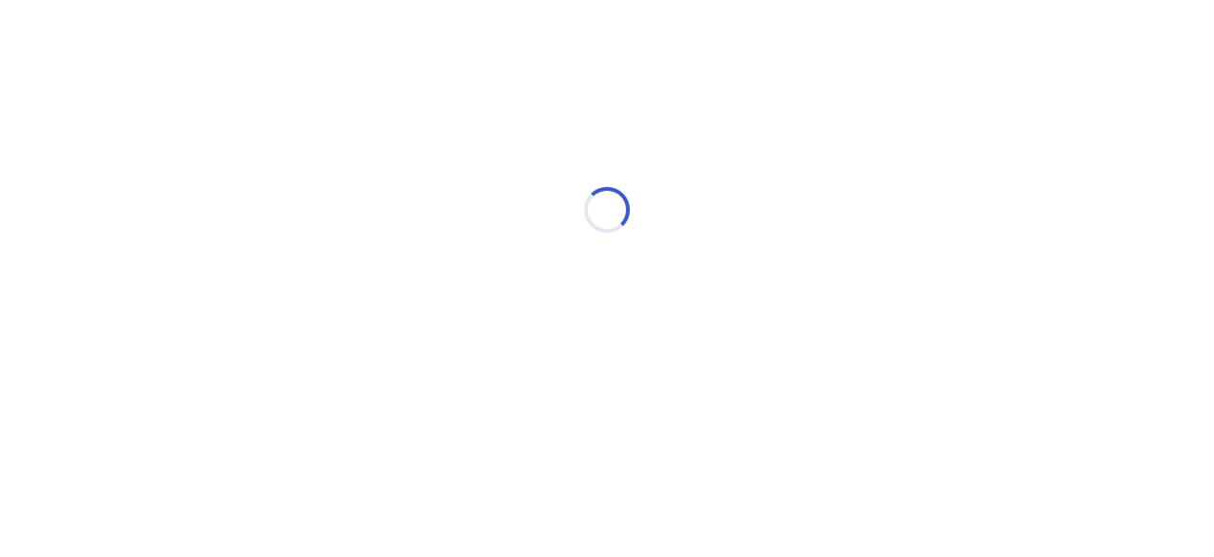
scroll to position [0, 0]
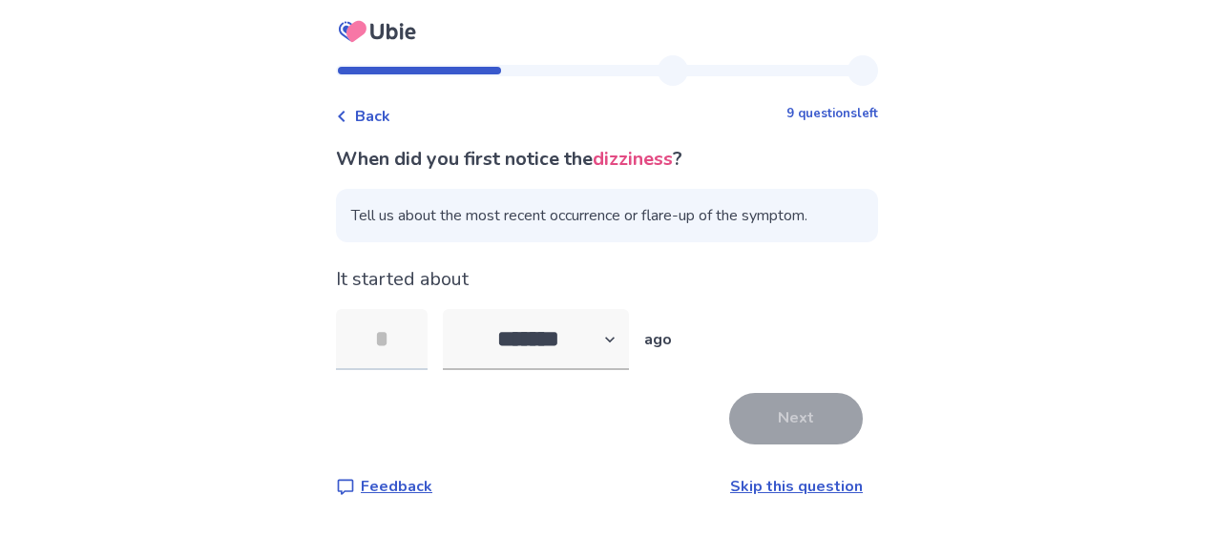
click at [402, 341] on input "tel" at bounding box center [382, 339] width 92 height 61
click at [721, 280] on p "It started about" at bounding box center [607, 279] width 542 height 29
click at [612, 348] on select "******* ****** ******* ******** *******" at bounding box center [536, 339] width 186 height 61
select select "*"
click at [454, 309] on select "******* ****** ******* ******** *******" at bounding box center [536, 339] width 186 height 61
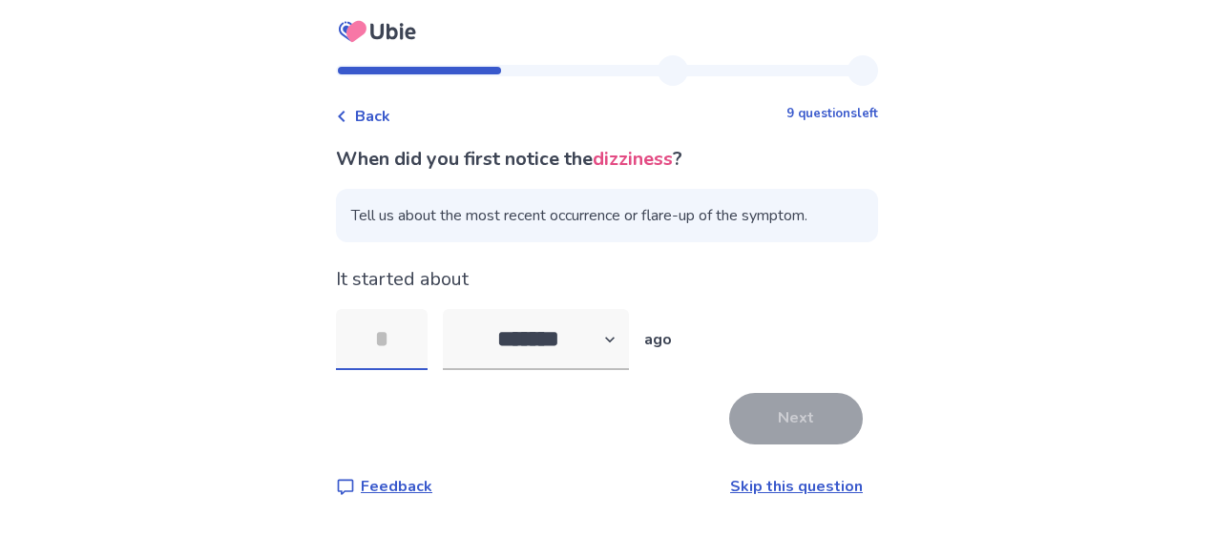
click at [405, 355] on input "tel" at bounding box center [382, 339] width 92 height 61
type input "*"
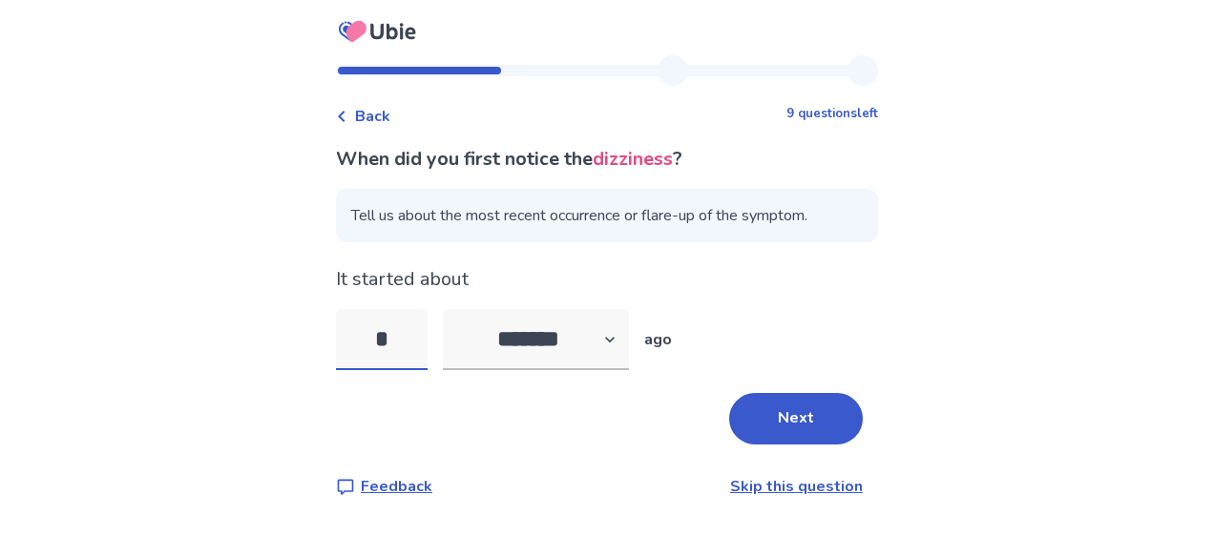
click at [410, 337] on input "*" at bounding box center [382, 339] width 92 height 61
type input "*"
click at [594, 356] on select "******* ****** ******* ******** *******" at bounding box center [536, 339] width 186 height 61
select select "*"
click at [454, 309] on select "******* ****** ******* ******** *******" at bounding box center [536, 339] width 186 height 61
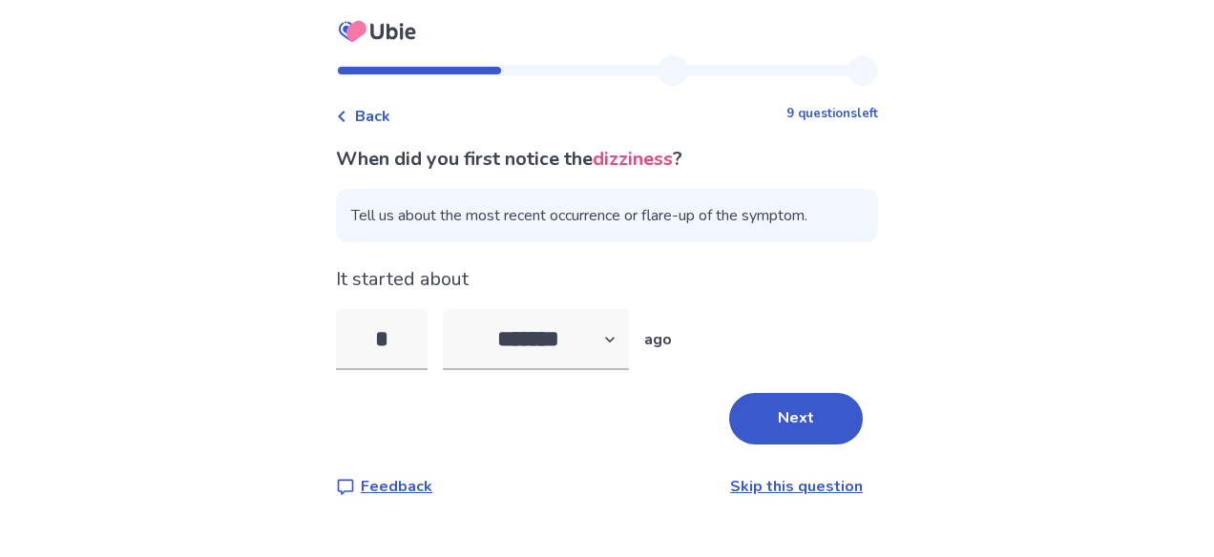
click at [773, 487] on link "Skip this question" at bounding box center [796, 486] width 133 height 21
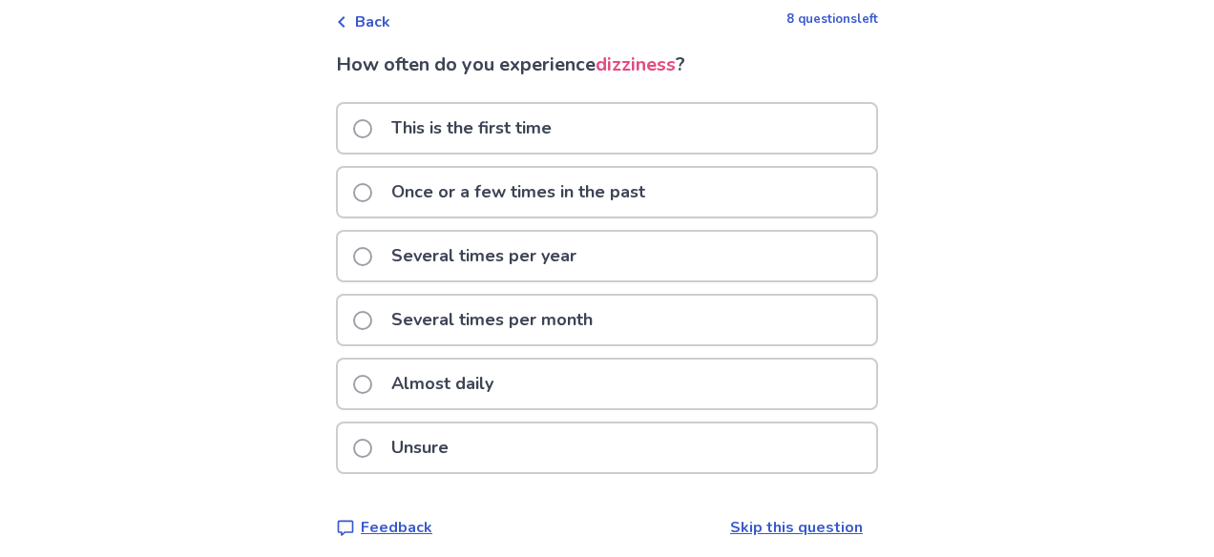
scroll to position [107, 0]
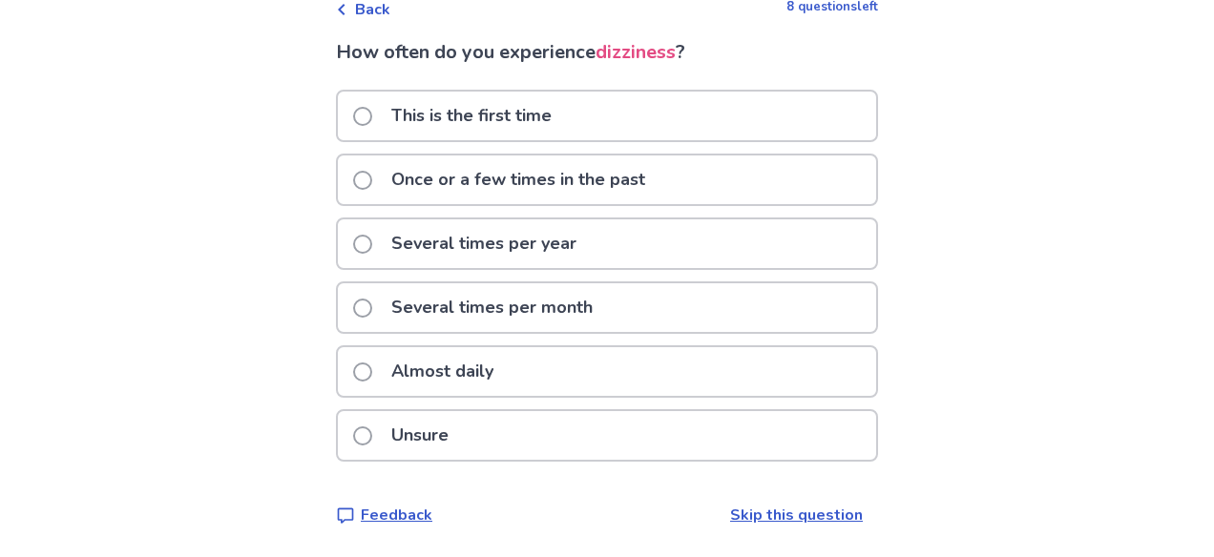
click at [644, 307] on div "Several times per month" at bounding box center [607, 307] width 538 height 49
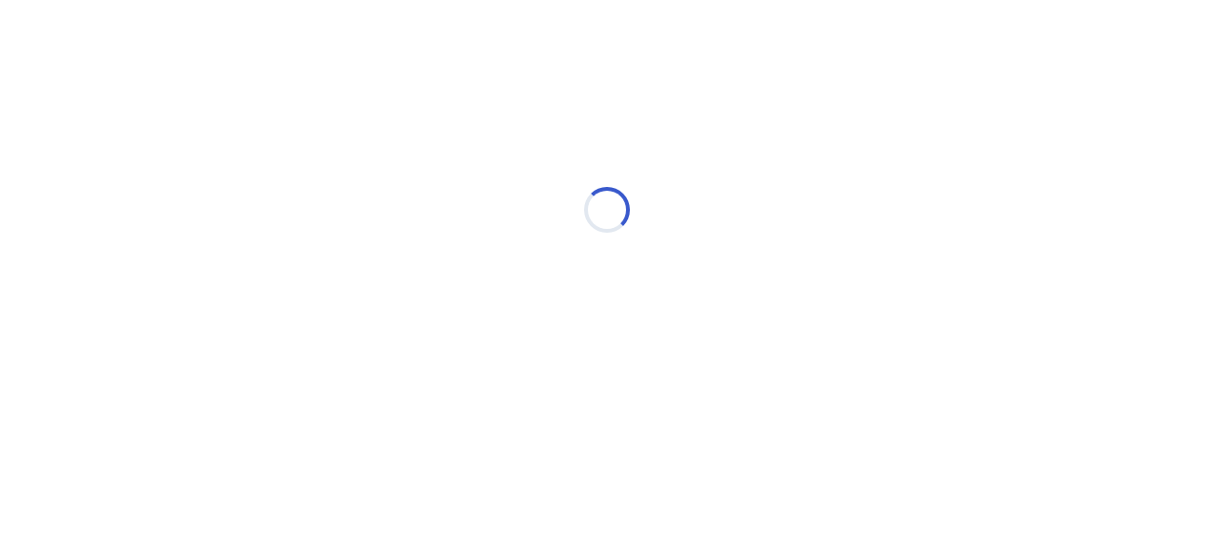
scroll to position [0, 0]
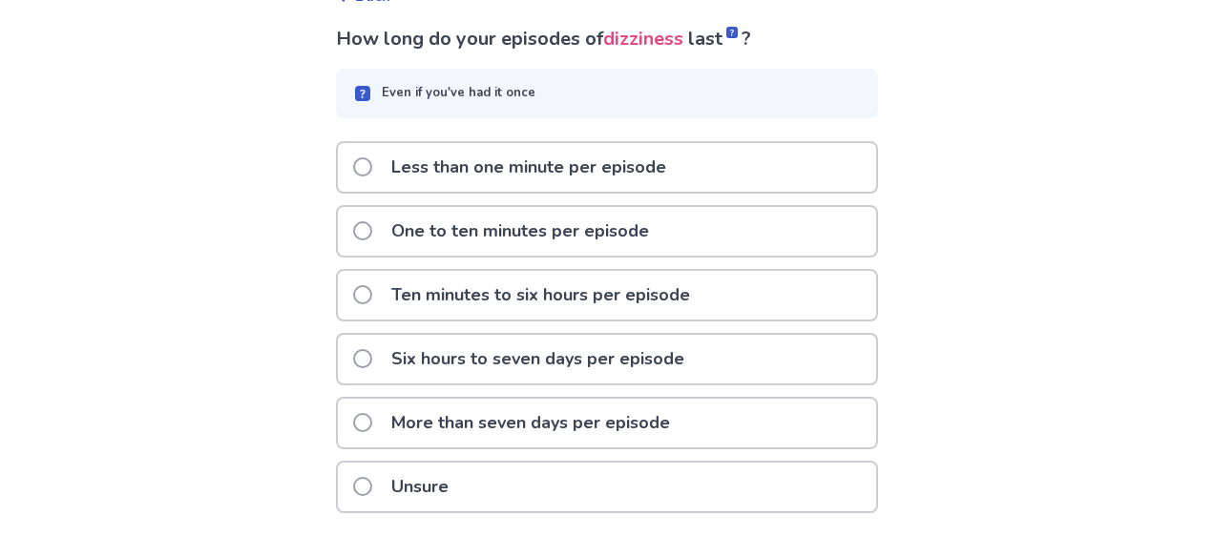
scroll to position [122, 0]
click at [729, 170] on div "Less than one minute per episode" at bounding box center [607, 165] width 538 height 49
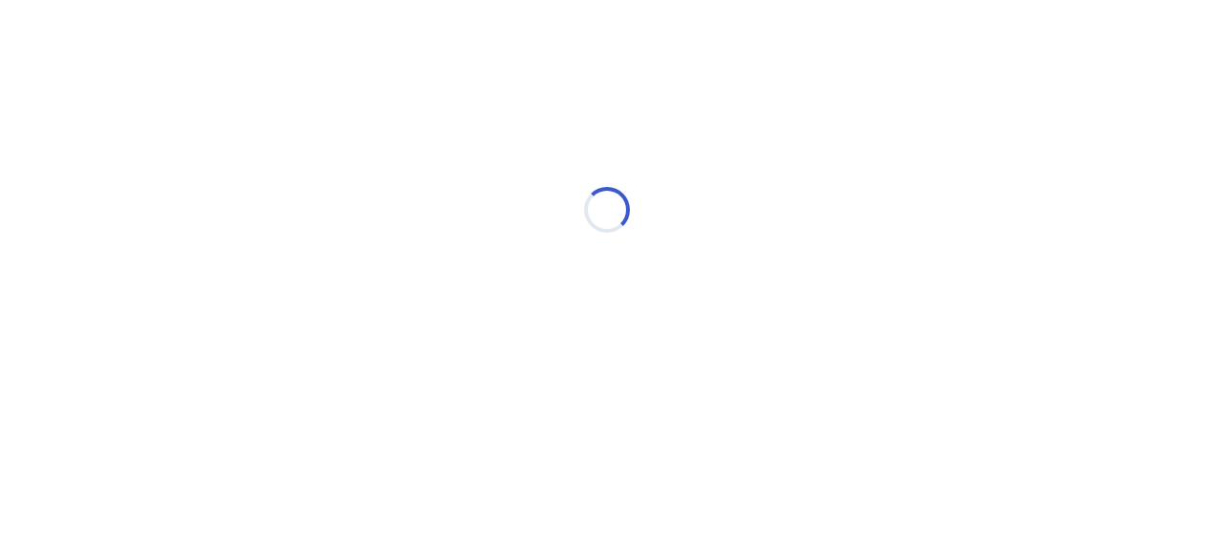
scroll to position [0, 0]
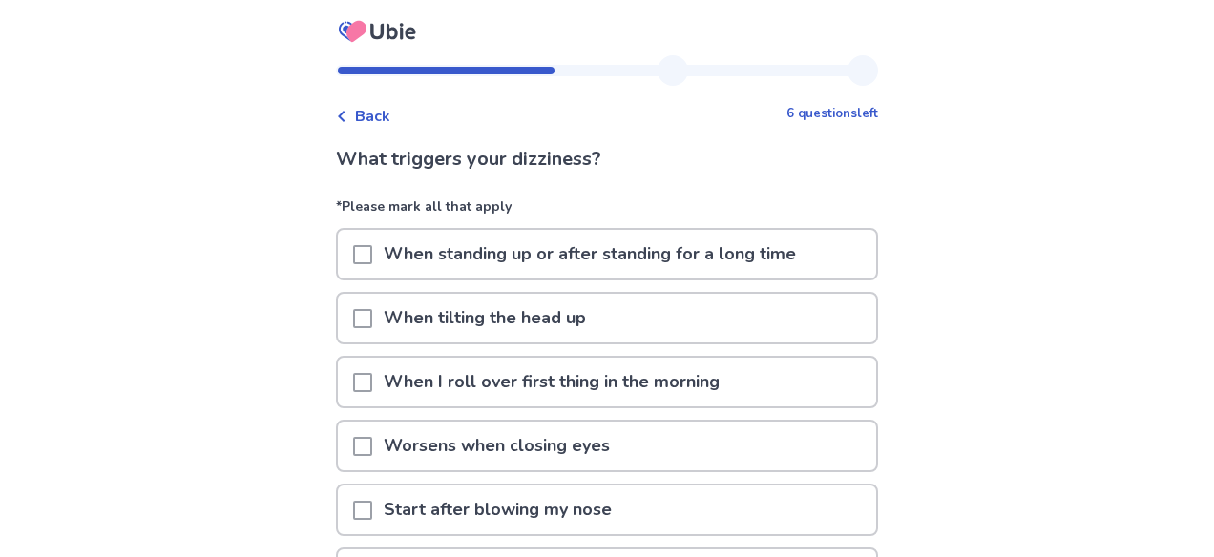
click at [491, 247] on p "When standing up or after standing for a long time" at bounding box center [589, 254] width 435 height 49
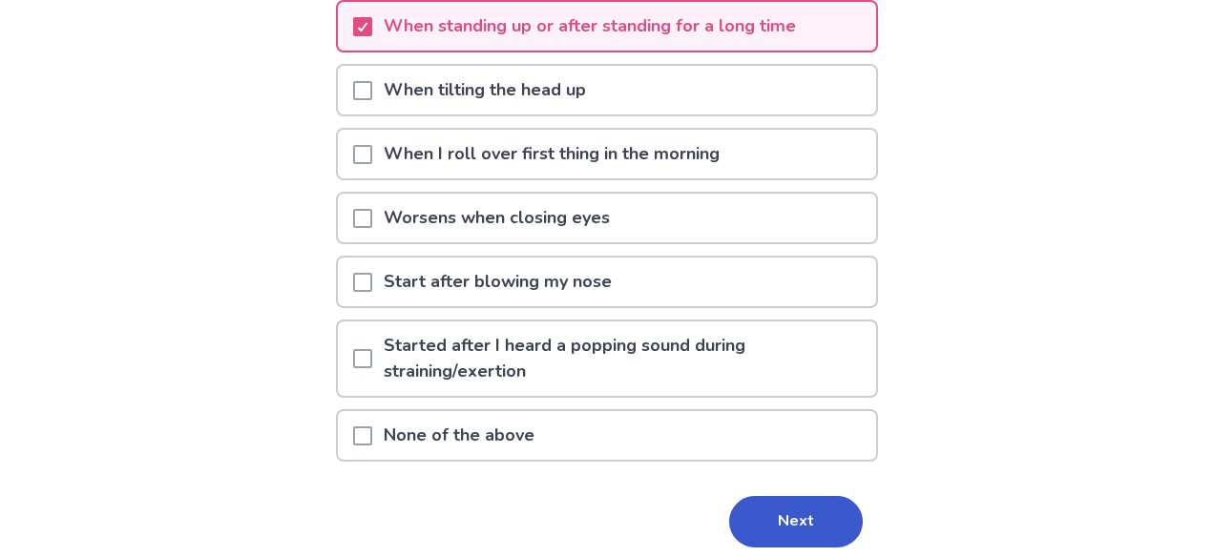
scroll to position [229, 0]
click at [666, 277] on div "Start after blowing my nose" at bounding box center [607, 281] width 538 height 49
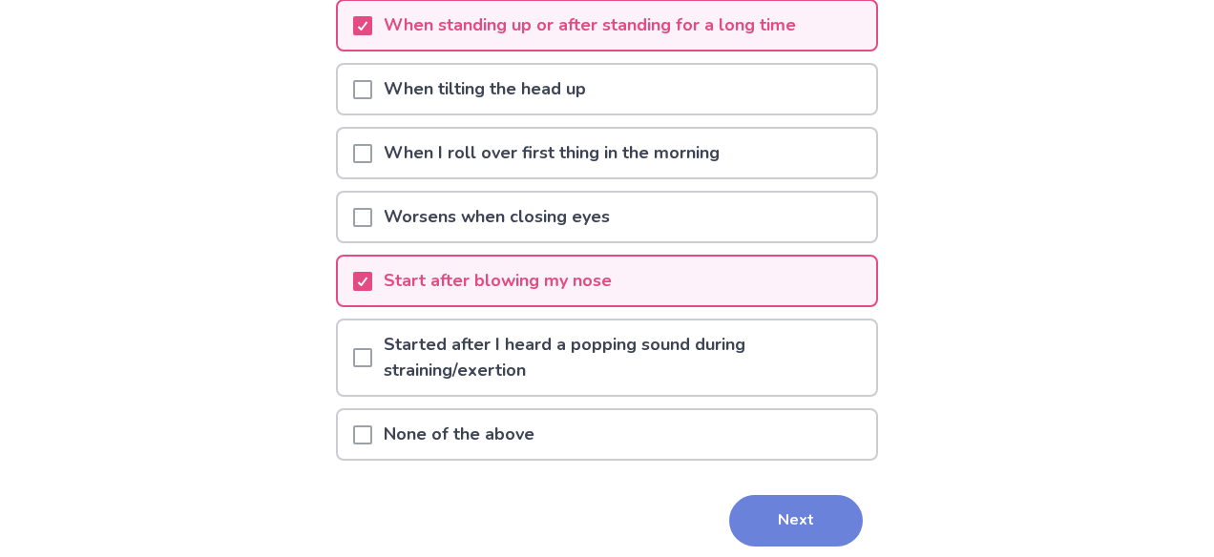
click at [771, 524] on button "Next" at bounding box center [796, 521] width 134 height 52
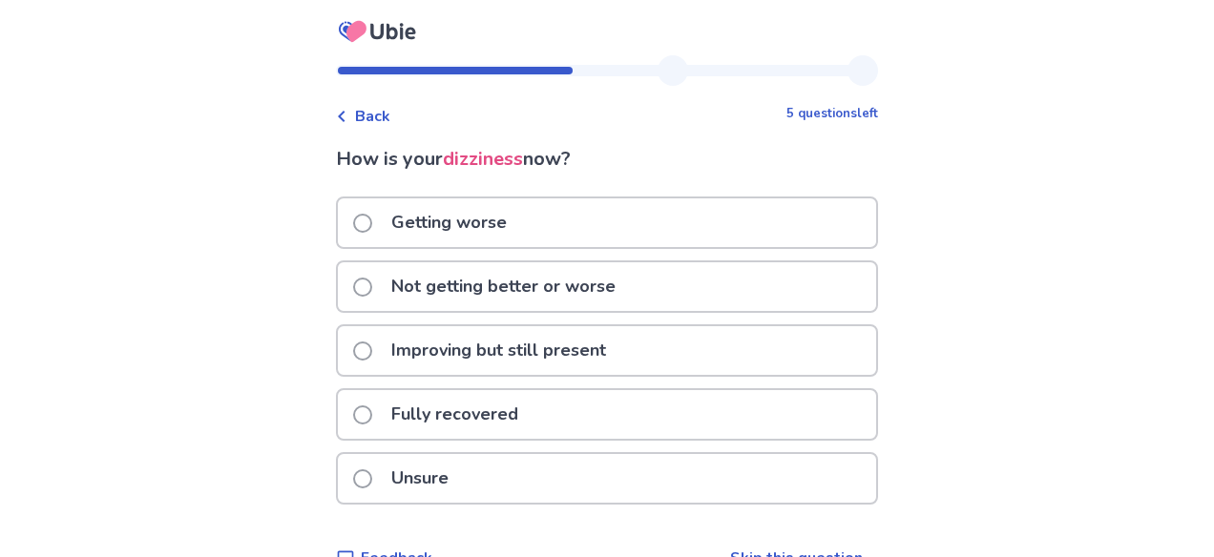
click at [644, 295] on div "Not getting better or worse" at bounding box center [607, 286] width 538 height 49
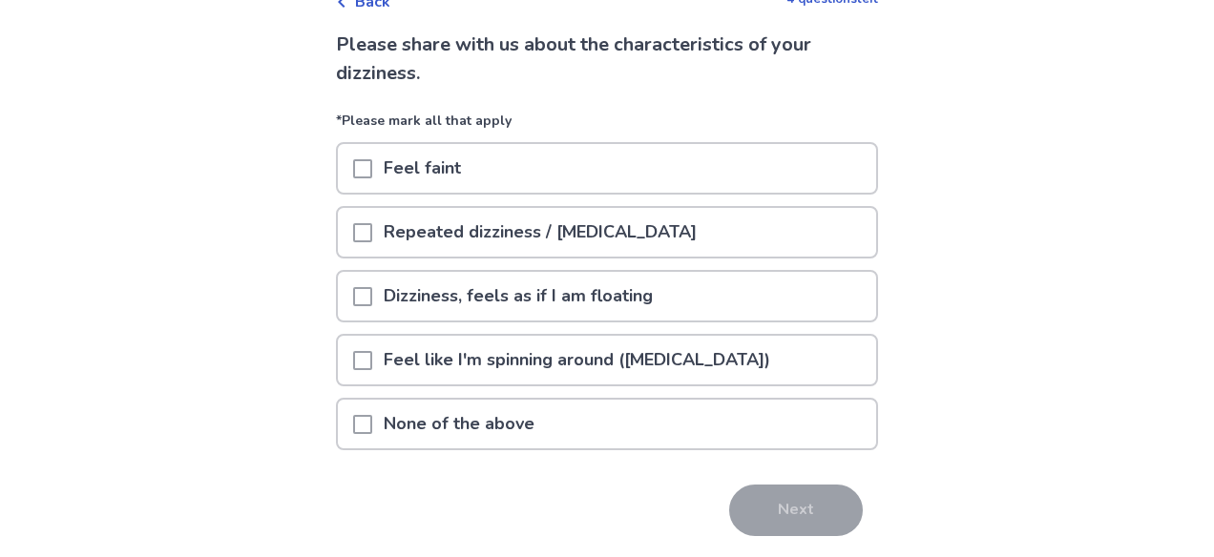
scroll to position [94, 0]
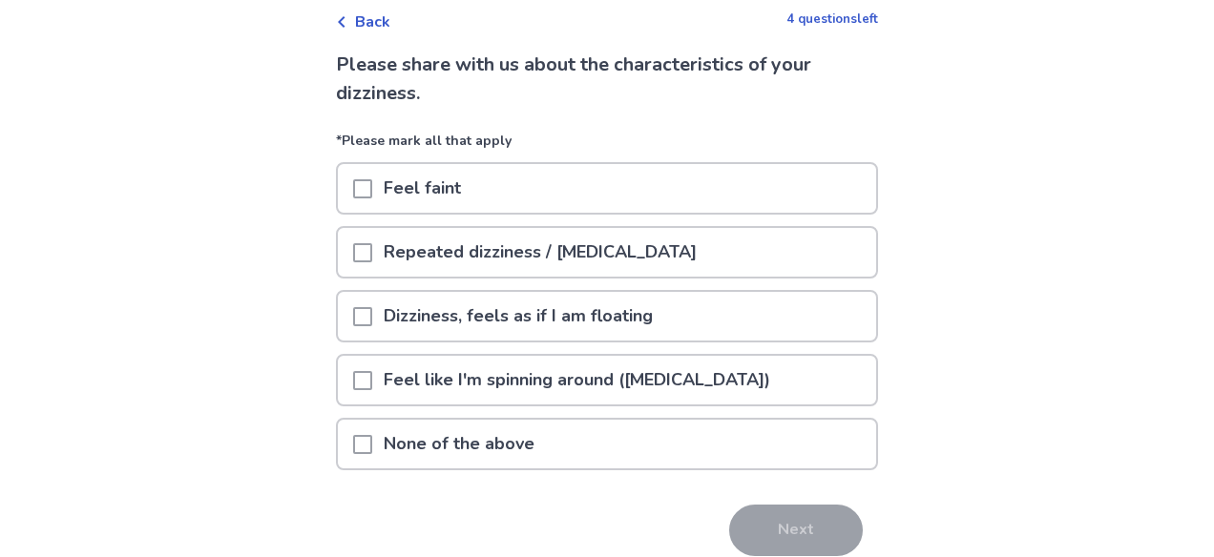
click at [372, 182] on span at bounding box center [362, 188] width 19 height 19
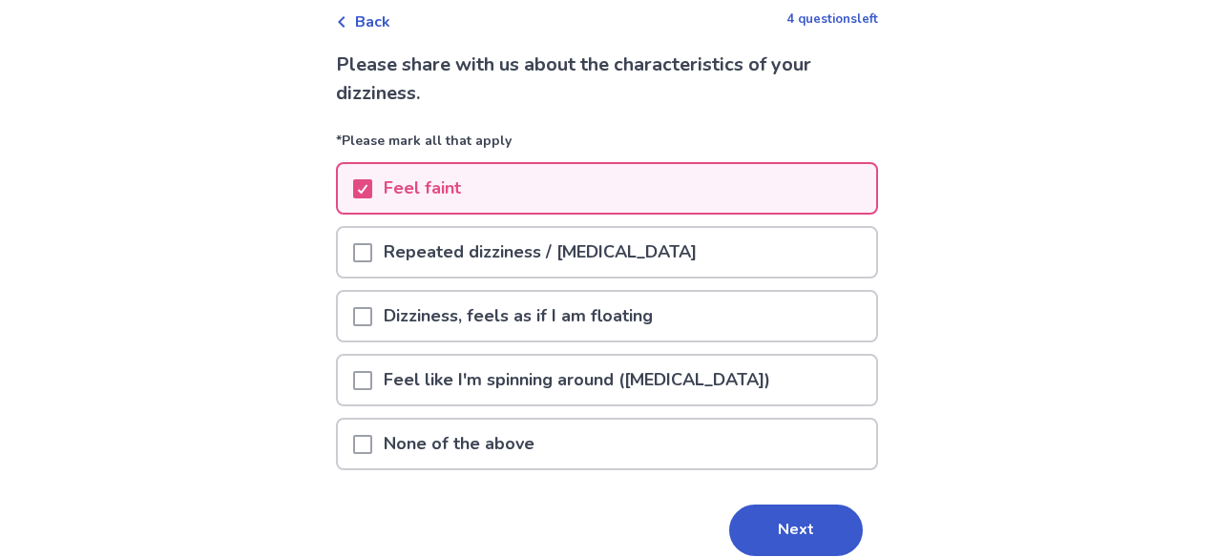
click at [372, 262] on div at bounding box center [362, 252] width 19 height 49
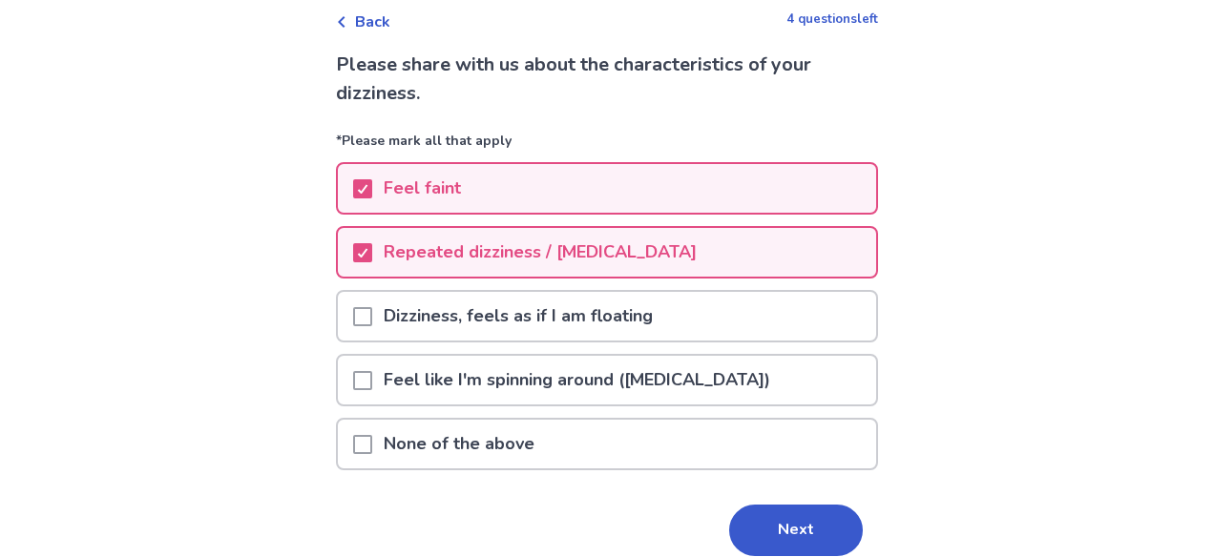
click at [728, 326] on div "Dizziness, feels as if I am floating" at bounding box center [607, 316] width 538 height 49
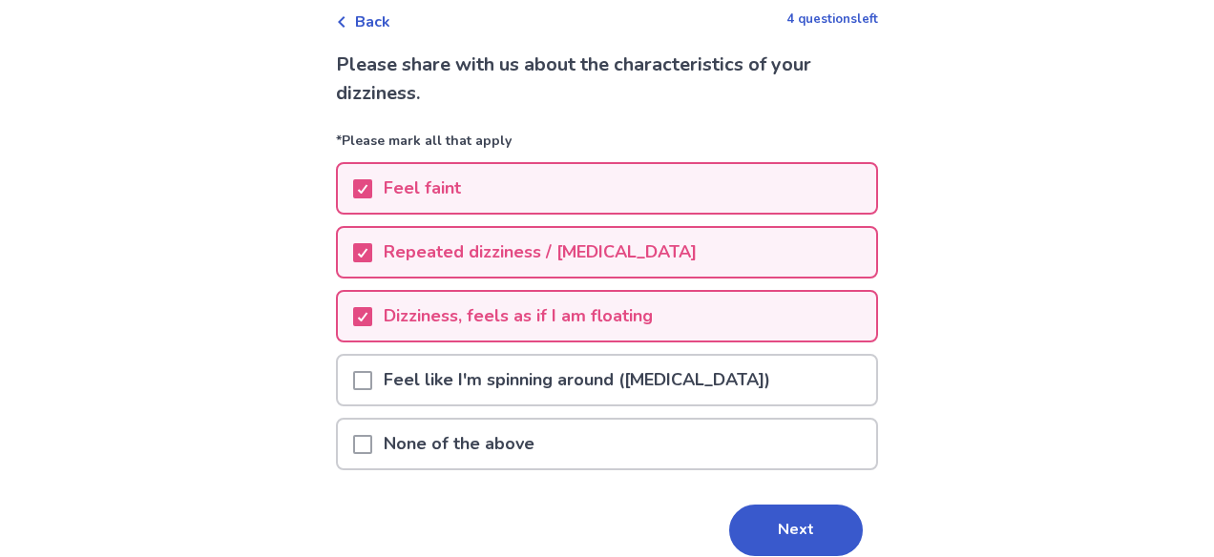
click at [728, 326] on div "Dizziness, feels as if I am floating" at bounding box center [607, 316] width 538 height 49
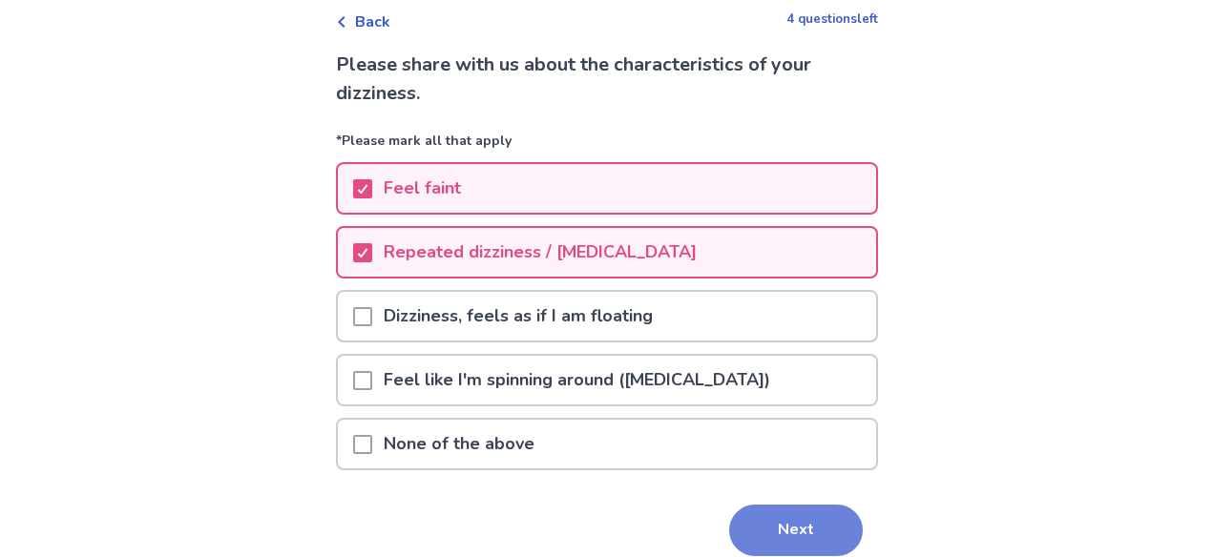
click at [779, 532] on button "Next" at bounding box center [796, 531] width 134 height 52
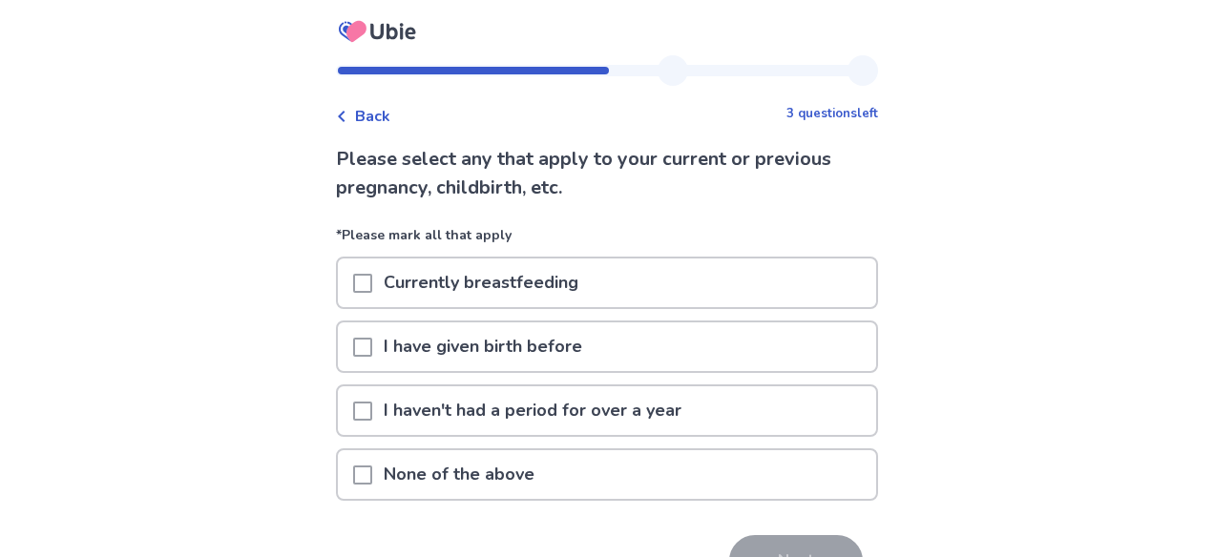
click at [720, 471] on div "None of the above" at bounding box center [607, 474] width 538 height 49
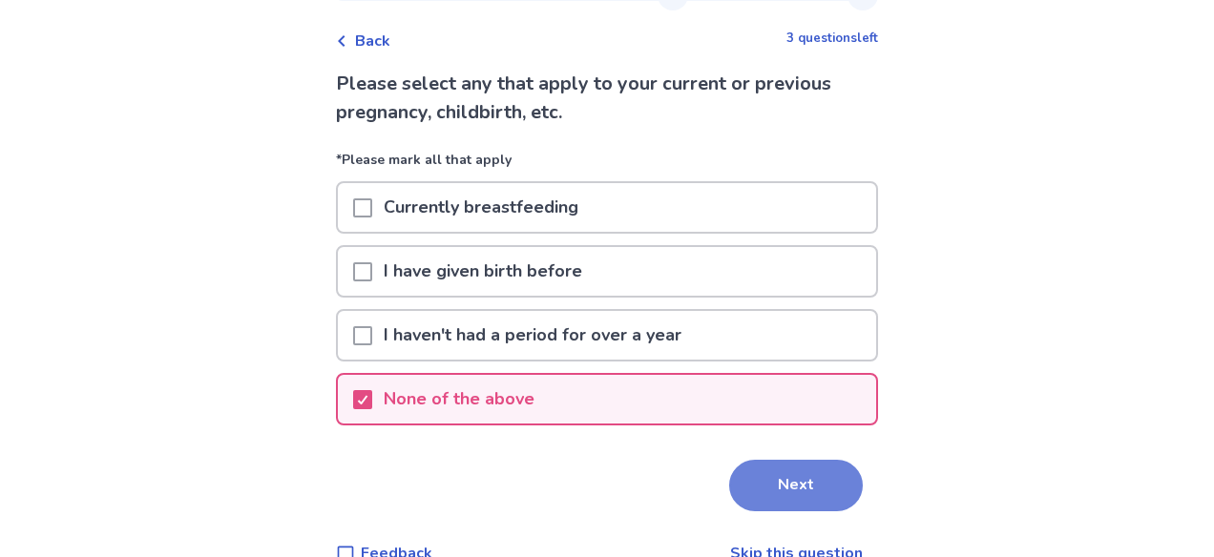
scroll to position [114, 0]
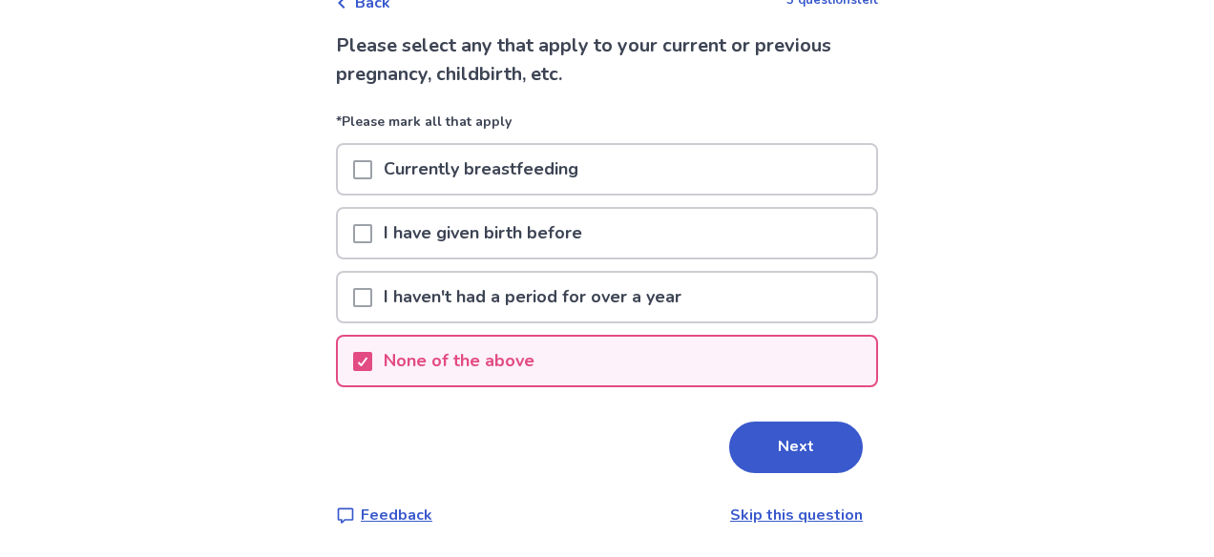
click at [786, 513] on link "Skip this question" at bounding box center [796, 515] width 133 height 21
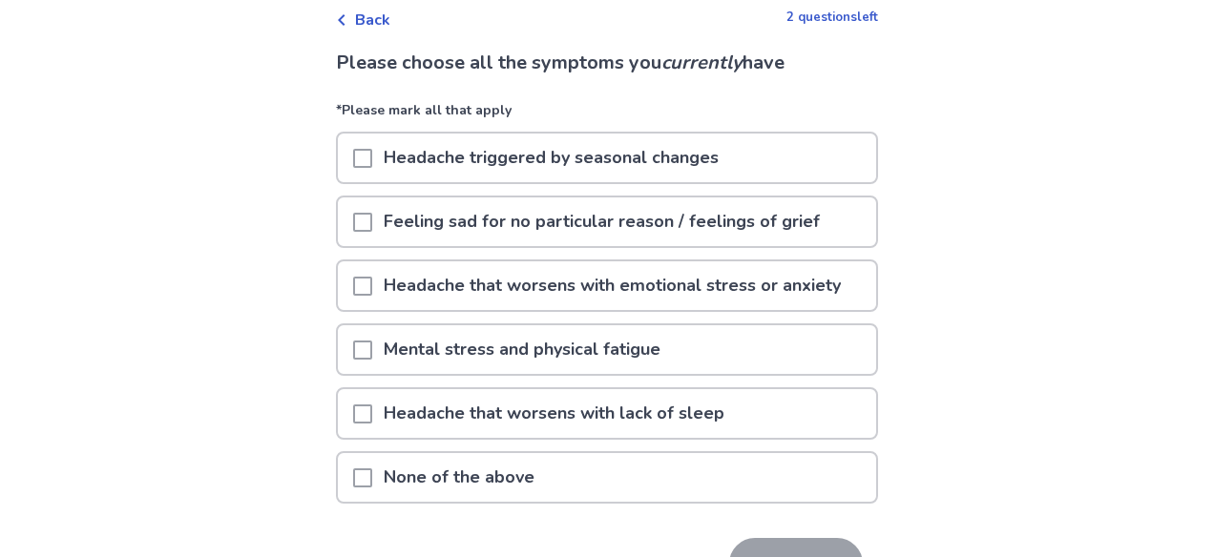
scroll to position [98, 0]
click at [688, 350] on div "Mental stress and physical fatigue" at bounding box center [607, 348] width 538 height 49
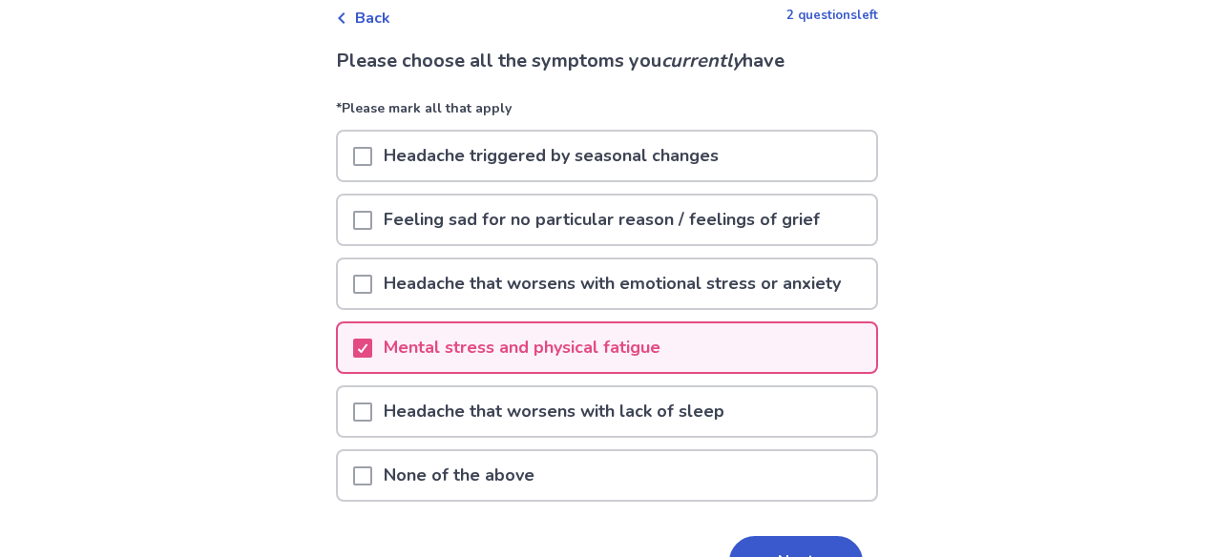
click at [654, 285] on p "Headache that worsens with emotional stress or anxiety" at bounding box center [612, 284] width 480 height 49
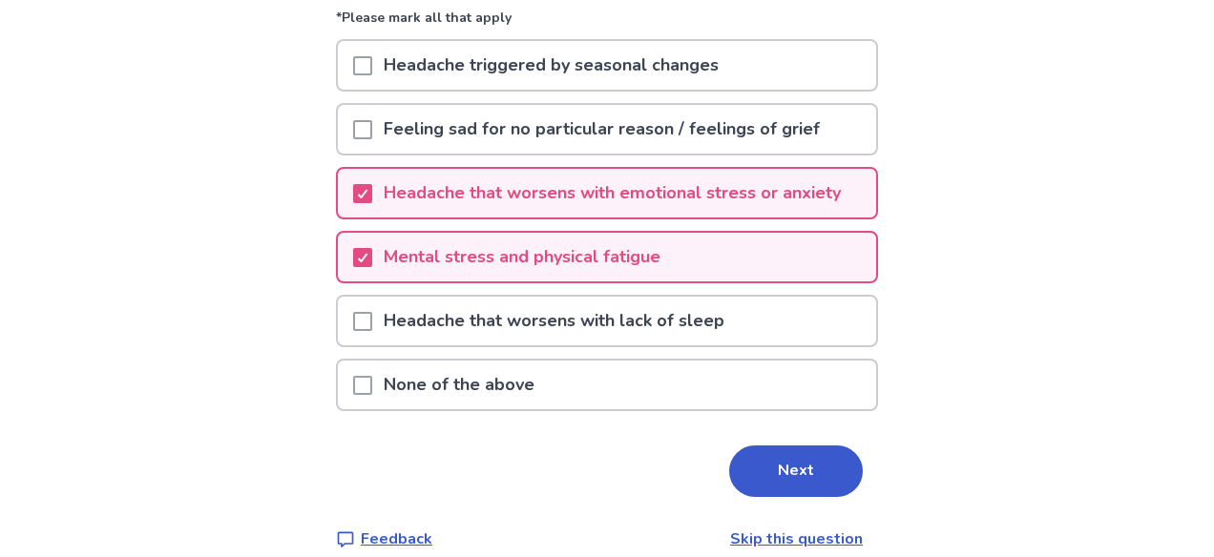
scroll to position [213, 0]
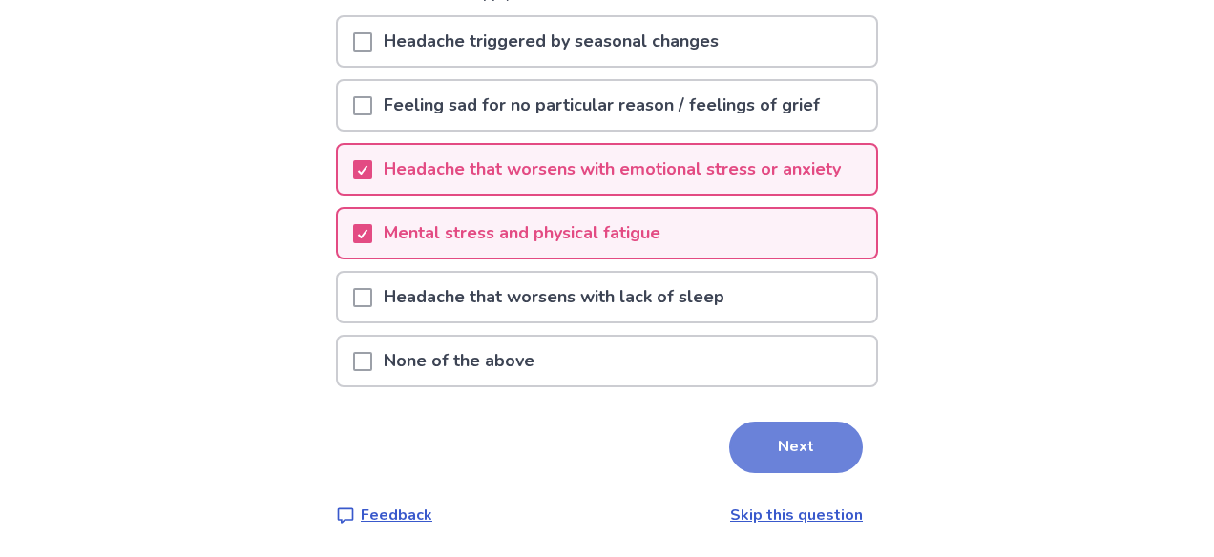
click at [813, 443] on button "Next" at bounding box center [796, 448] width 134 height 52
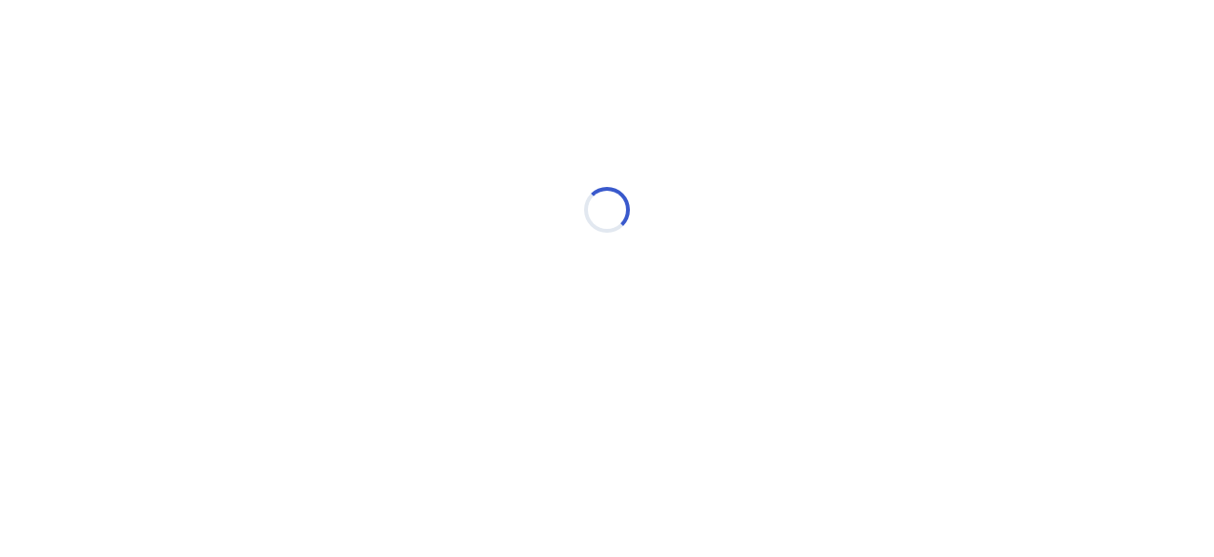
select select "*"
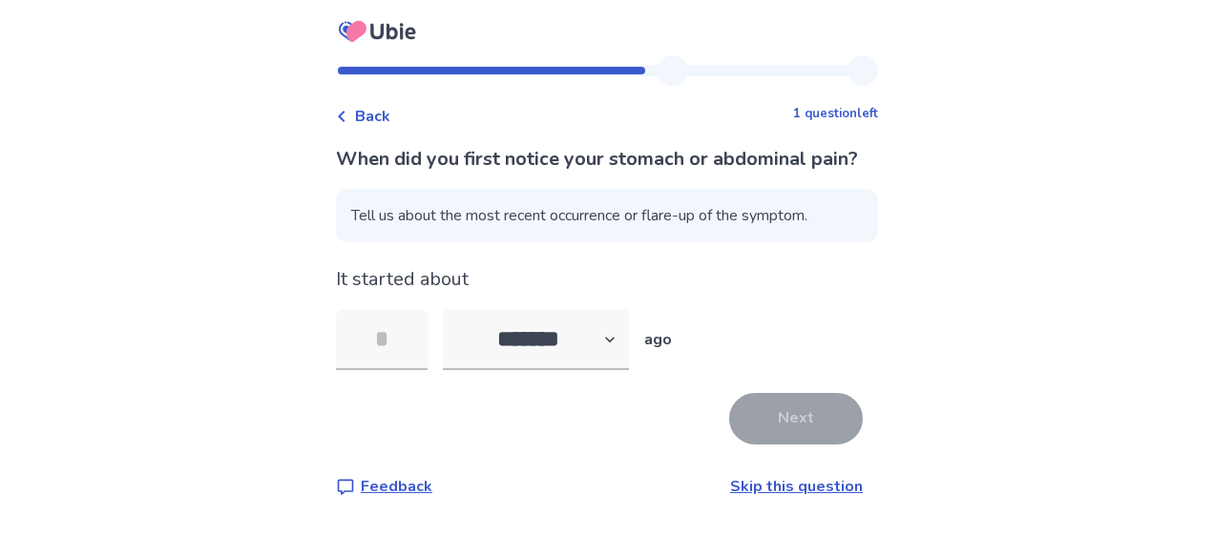
click at [788, 497] on link "Skip this question" at bounding box center [796, 486] width 133 height 21
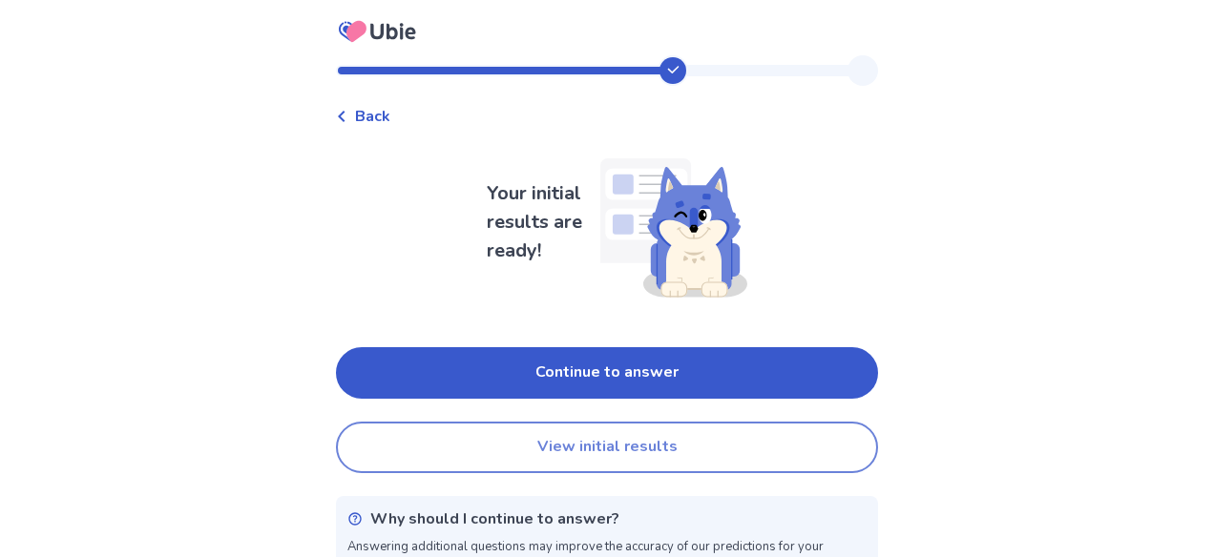
click at [692, 459] on button "View initial results" at bounding box center [607, 448] width 542 height 52
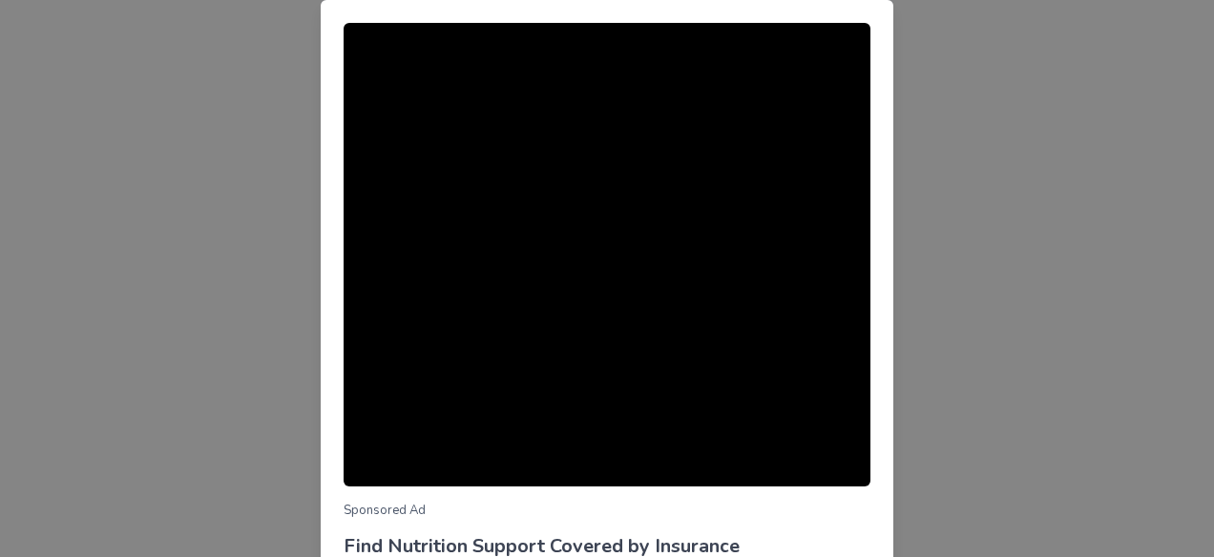
scroll to position [237, 0]
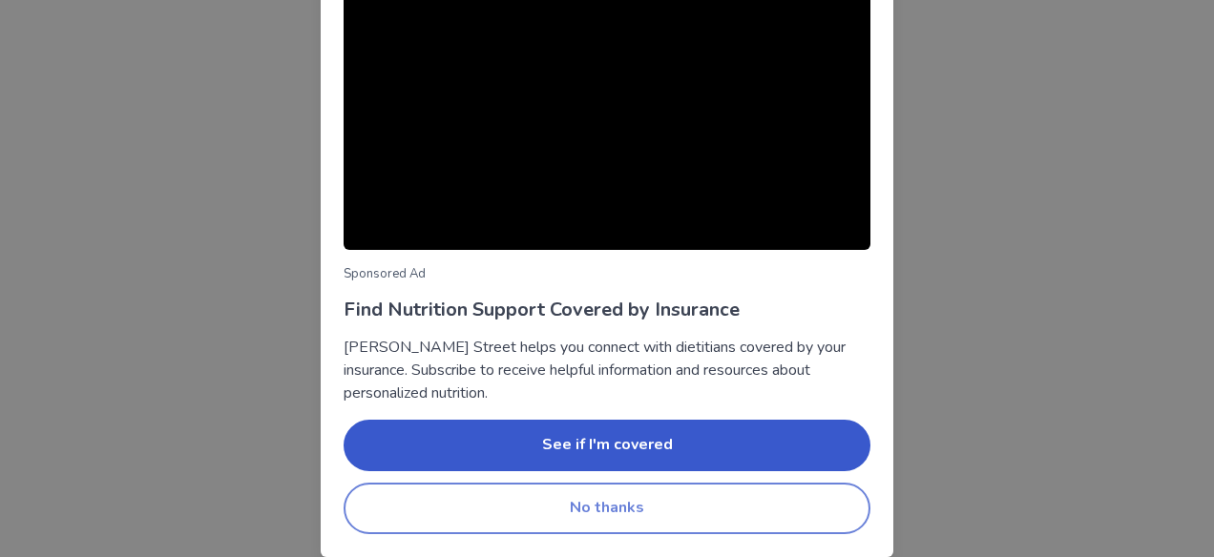
click at [801, 508] on button "No thanks" at bounding box center [607, 509] width 527 height 52
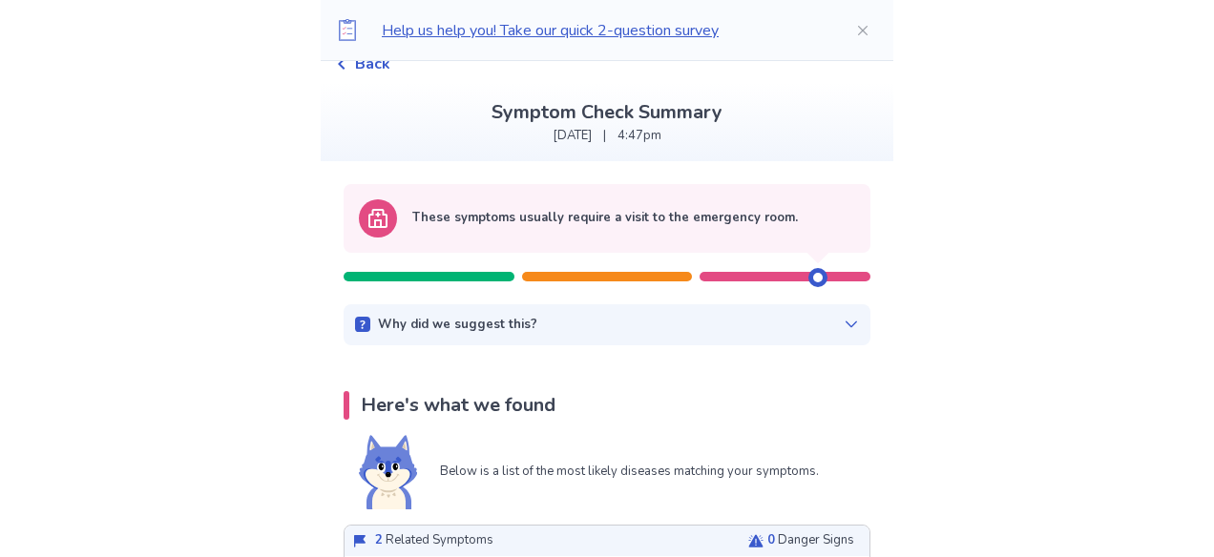
scroll to position [0, 0]
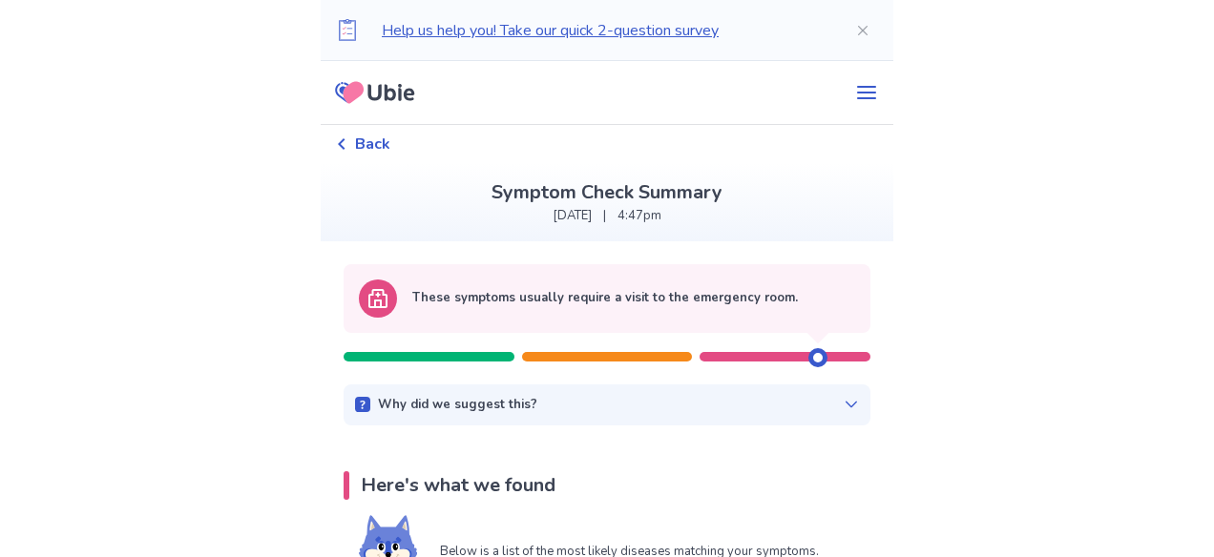
click at [846, 406] on icon at bounding box center [851, 405] width 11 height 7
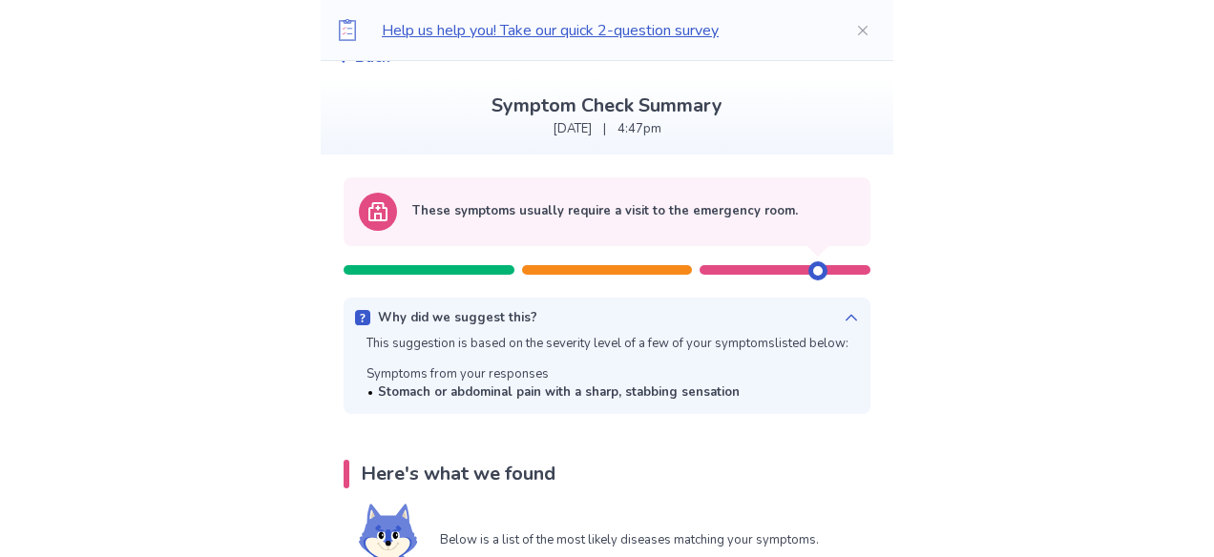
scroll to position [90, 0]
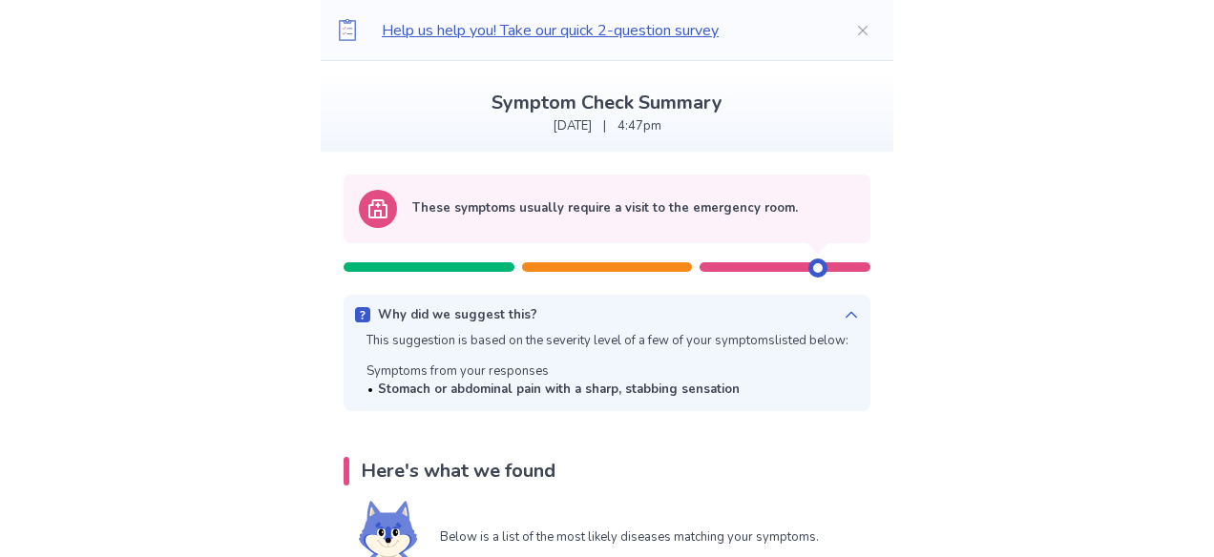
click at [828, 319] on div "Why did we suggest this?" at bounding box center [607, 315] width 504 height 19
